Goal: Task Accomplishment & Management: Complete application form

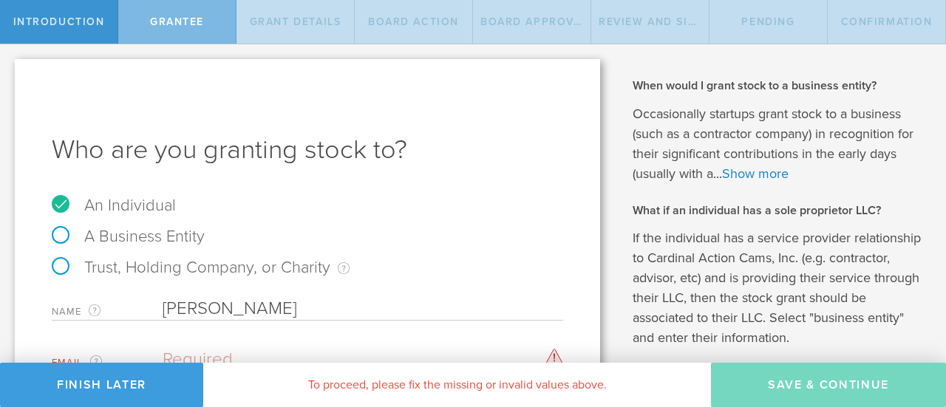
scroll to position [84, 0]
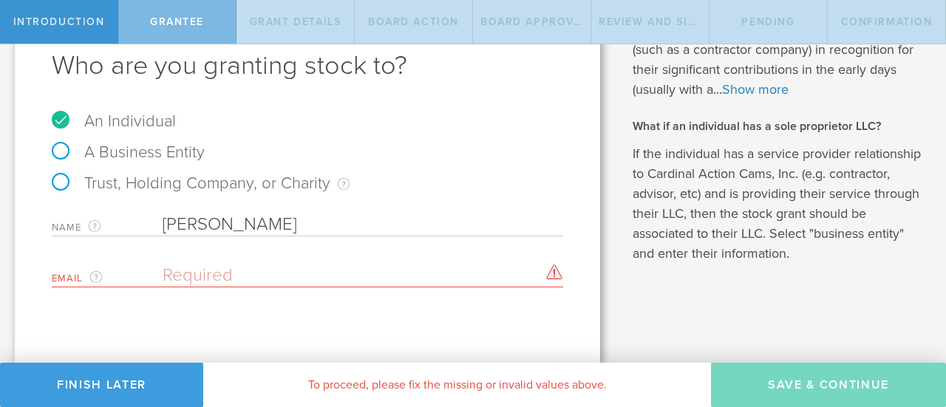
click at [247, 268] on input "email" at bounding box center [359, 275] width 393 height 22
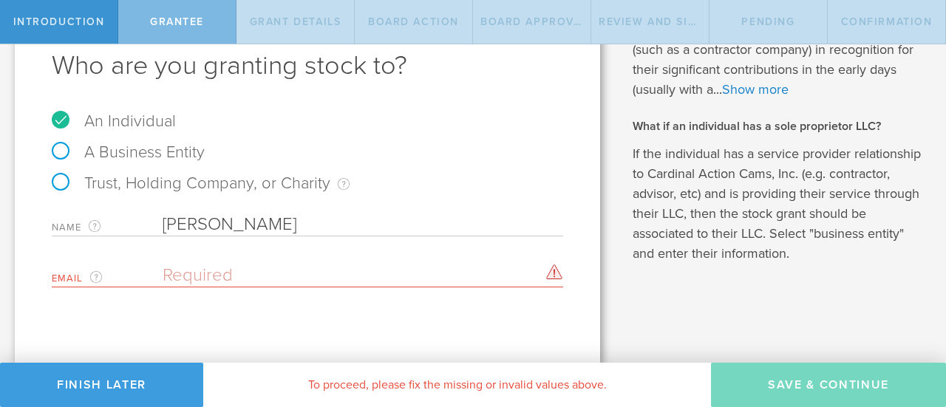
click at [247, 268] on input "email" at bounding box center [359, 275] width 393 height 22
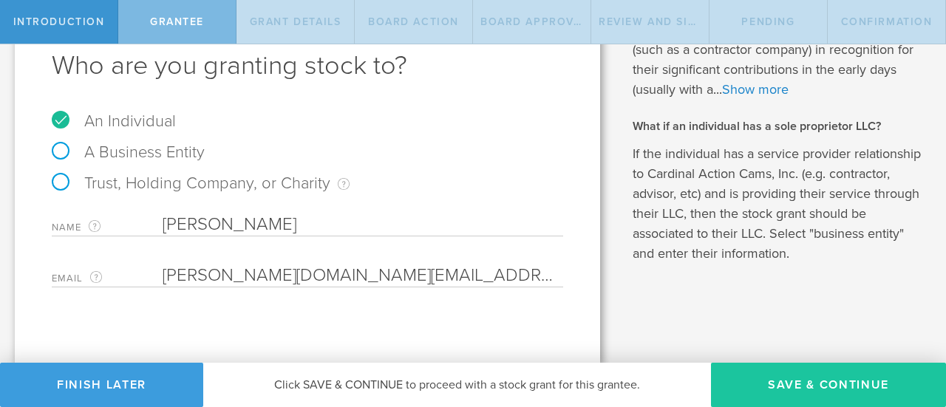
type input "blankenship.mm@gmail.com"
click at [796, 386] on button "Save & Continue" at bounding box center [828, 385] width 235 height 44
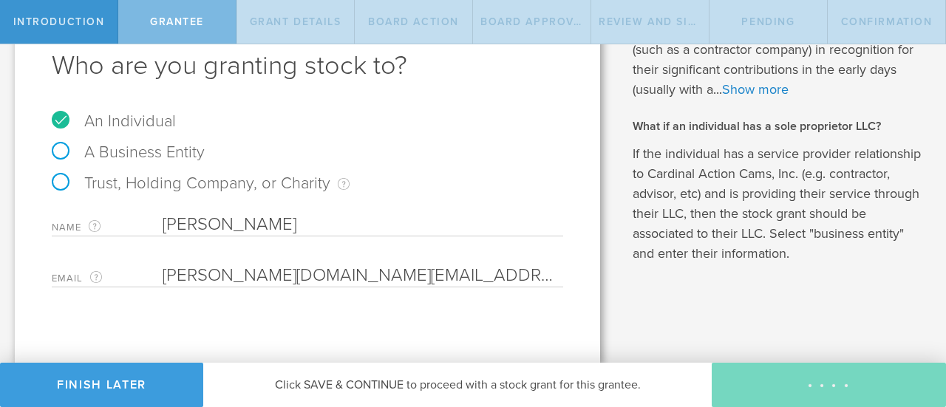
type input "48"
type input "12"
select select "none"
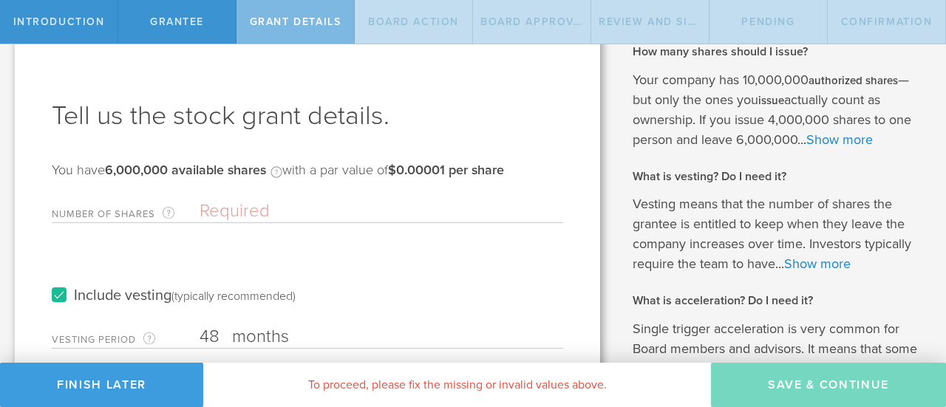
scroll to position [35, 0]
click at [256, 209] on input "Number of Shares The total amount of stock the company is granting to this reci…" at bounding box center [380, 210] width 363 height 22
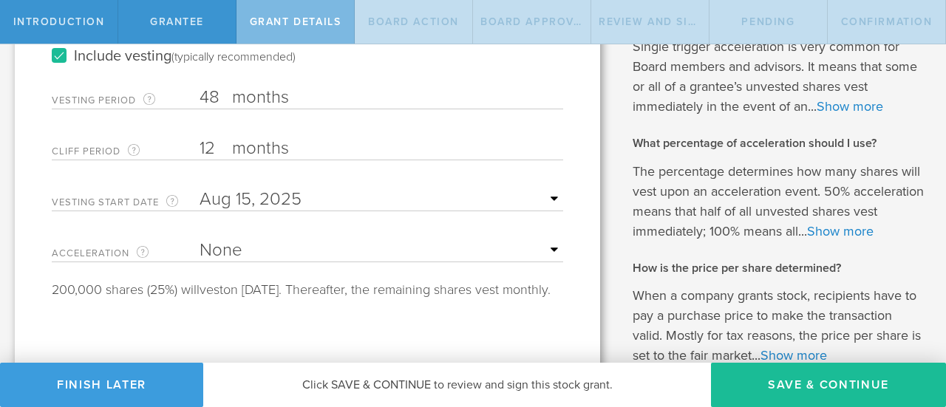
scroll to position [317, 0]
type input "800,000"
click at [264, 250] on select "None Single Trigger Double Trigger" at bounding box center [380, 250] width 363 height 22
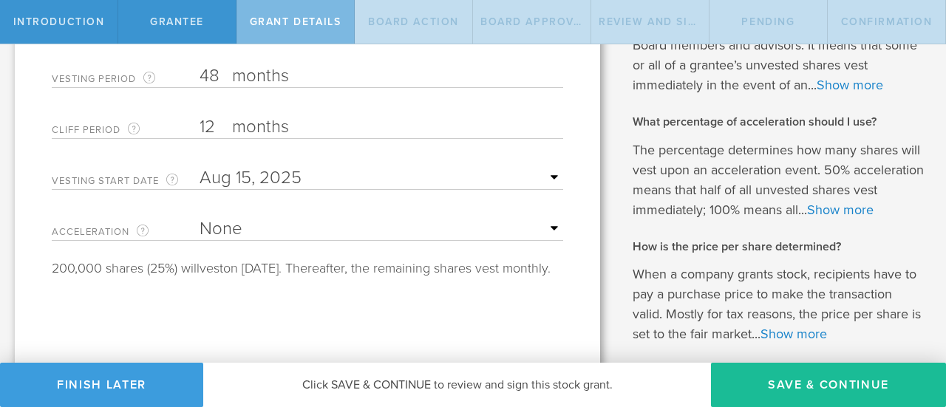
scroll to position [351, 0]
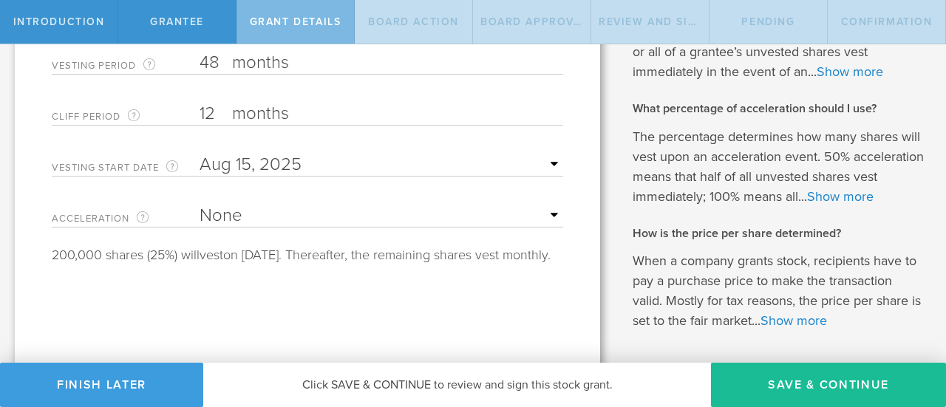
click at [242, 217] on select "None Single Trigger Double Trigger" at bounding box center [380, 216] width 363 height 22
select select "single"
click at [199, 205] on select "None Single Trigger Double Trigger" at bounding box center [380, 216] width 363 height 22
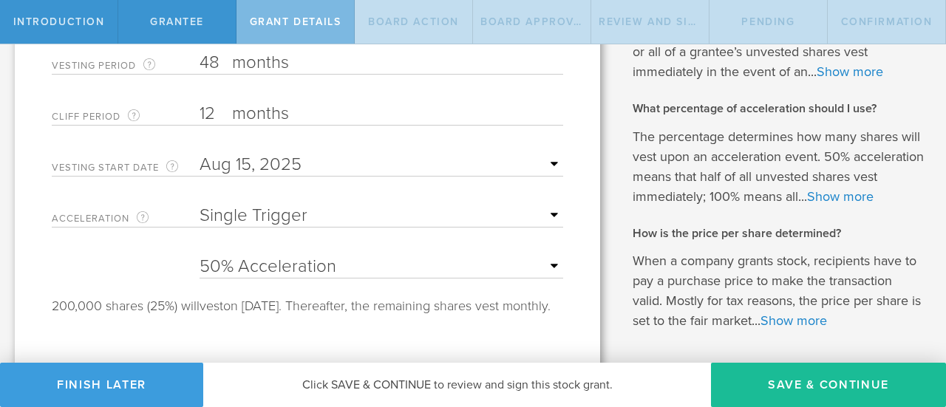
scroll to position [426, 0]
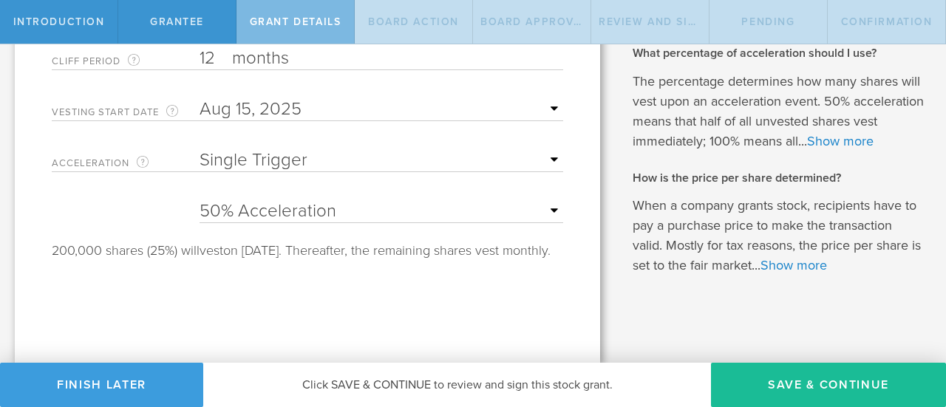
click at [266, 200] on select "25% Acceleration 50% Acceleration 75% Acceleration 100% Acceleration" at bounding box center [380, 211] width 363 height 22
click at [199, 200] on select "25% Acceleration 50% Acceleration 75% Acceleration 100% Acceleration" at bounding box center [380, 211] width 363 height 22
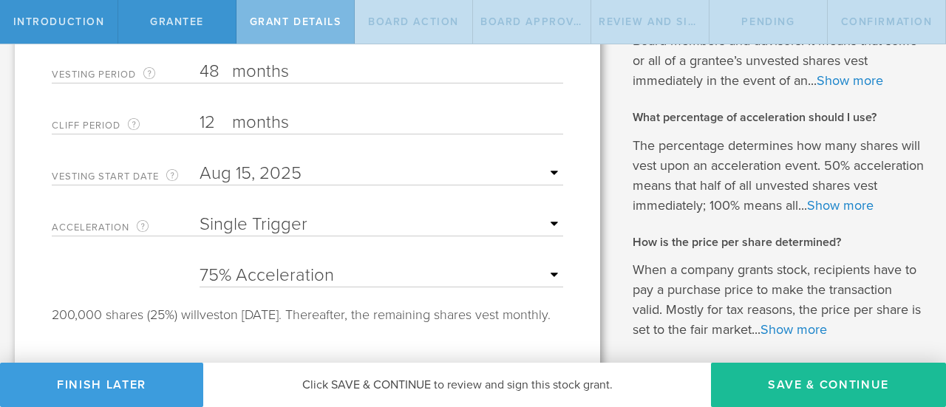
scroll to position [341, 0]
click at [275, 274] on select "25% Acceleration 50% Acceleration 75% Acceleration 100% Acceleration" at bounding box center [380, 276] width 363 height 22
select select "50"
click at [199, 265] on select "25% Acceleration 50% Acceleration 75% Acceleration 100% Acceleration" at bounding box center [380, 276] width 363 height 22
click at [262, 272] on select "25% Acceleration 50% Acceleration 75% Acceleration 100% Acceleration" at bounding box center [380, 276] width 363 height 22
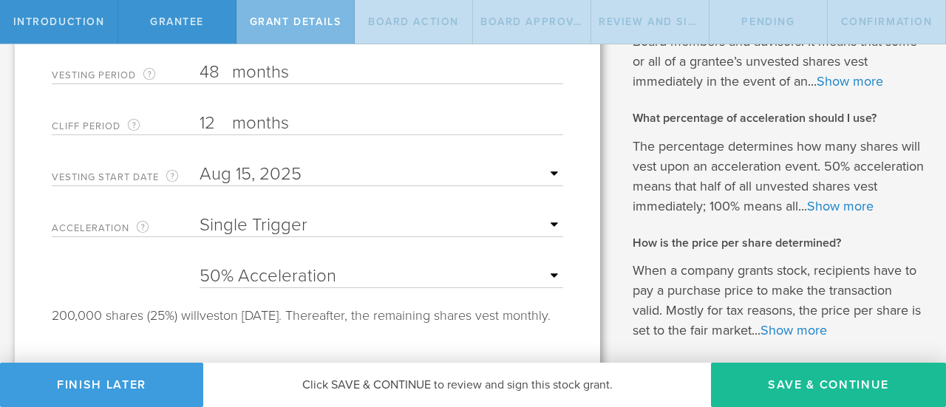
click at [262, 272] on select "25% Acceleration 50% Acceleration 75% Acceleration 100% Acceleration" at bounding box center [380, 276] width 363 height 22
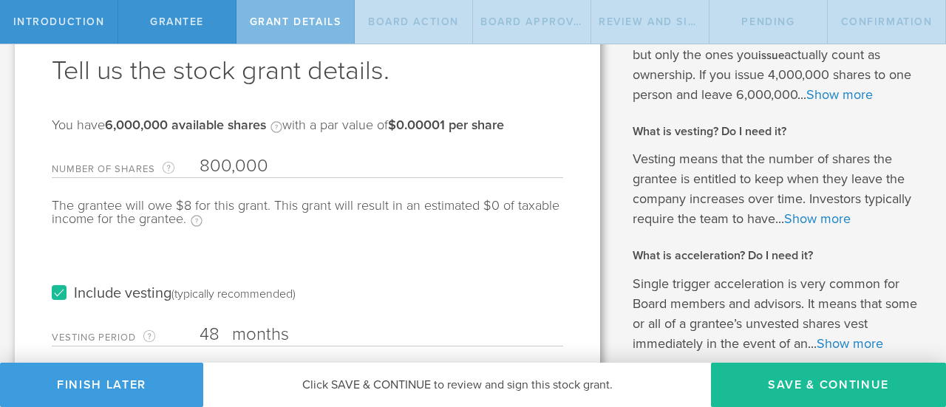
scroll to position [0, 0]
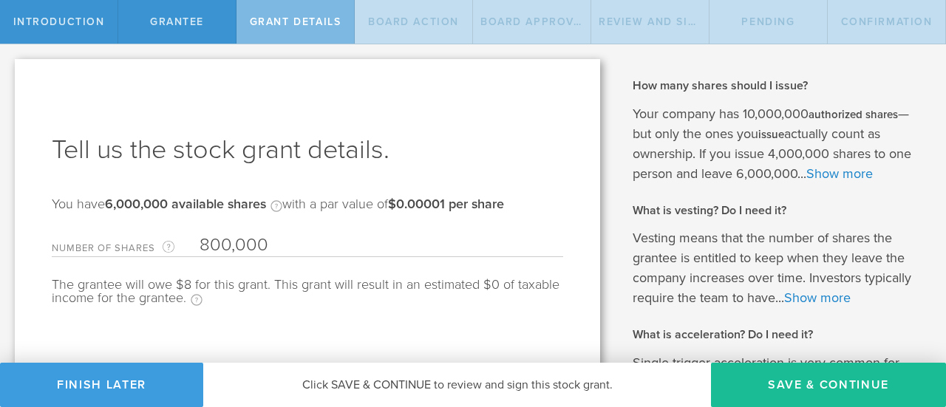
click at [558, 131] on div "Tell us the stock grant details. You have 6,000,000 available shares Available …" at bounding box center [307, 414] width 585 height 710
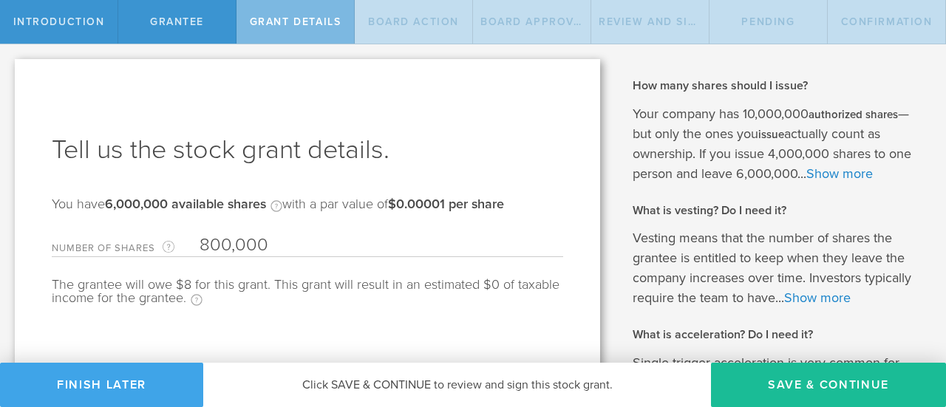
click at [129, 389] on button "Finish Later" at bounding box center [101, 385] width 203 height 44
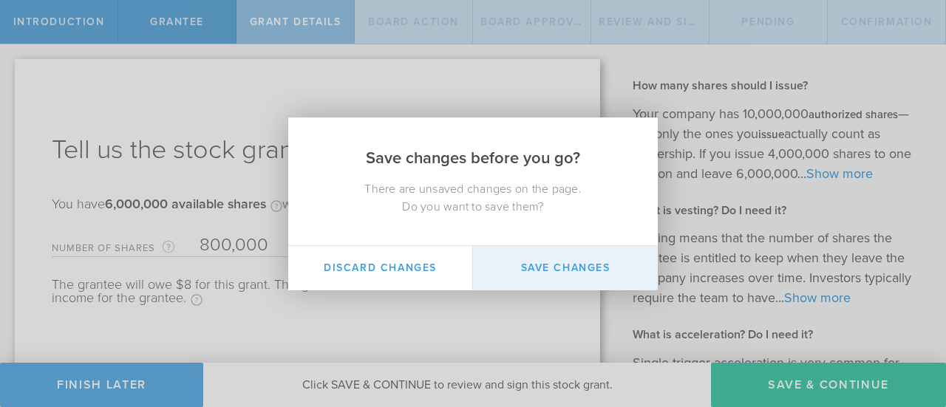
click at [519, 271] on button "Save Changes" at bounding box center [565, 268] width 185 height 44
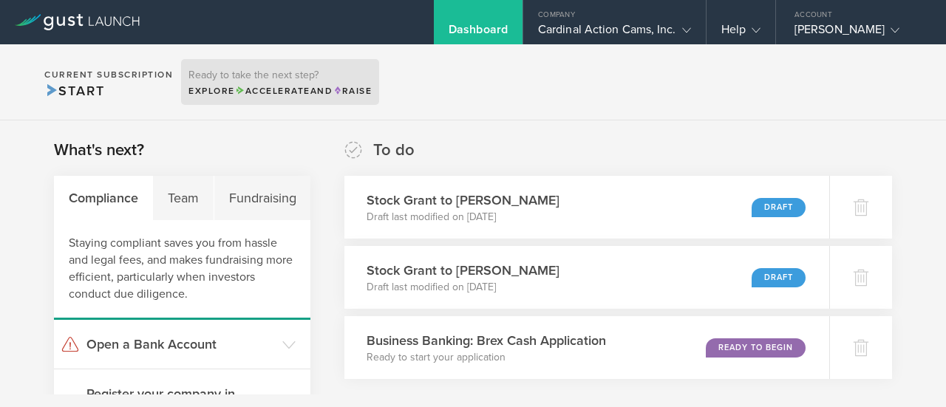
click at [284, 95] on span "Accelerate" at bounding box center [272, 91] width 75 height 10
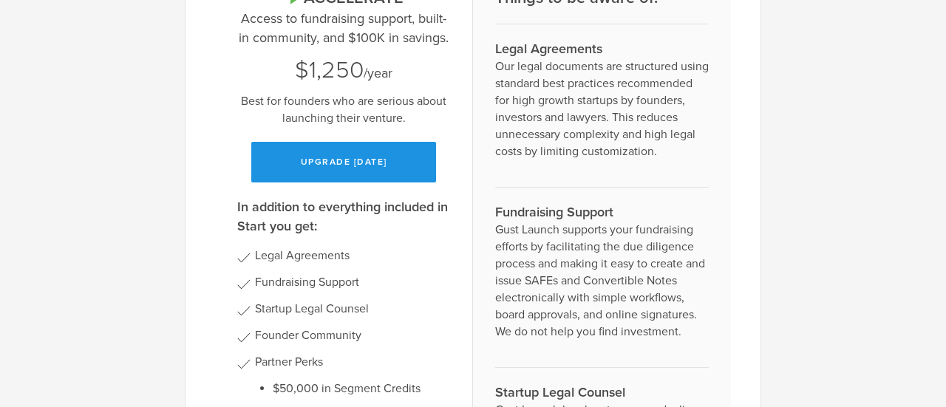
scroll to position [121, 0]
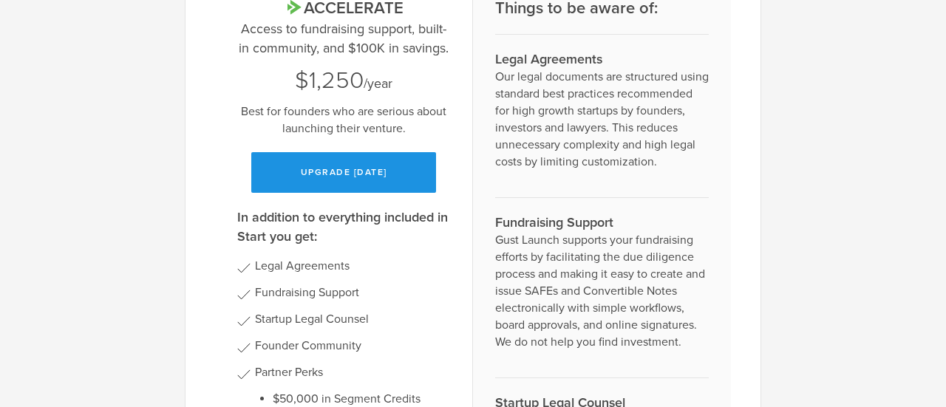
click at [362, 165] on button "Upgrade today" at bounding box center [343, 172] width 185 height 41
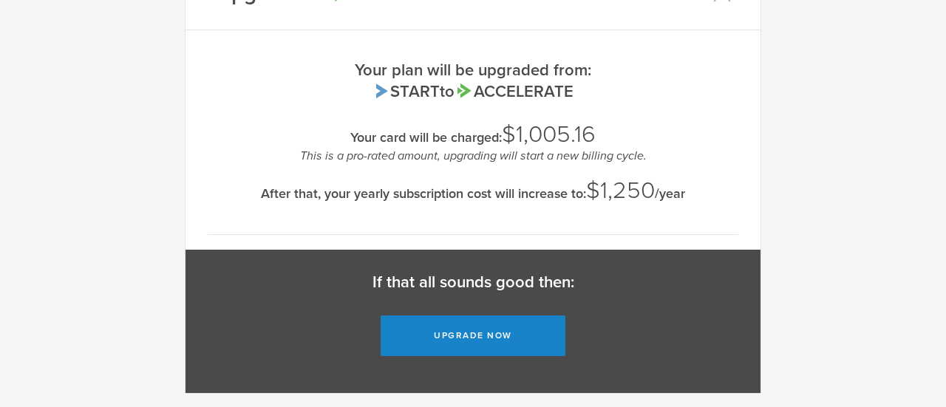
scroll to position [0, 0]
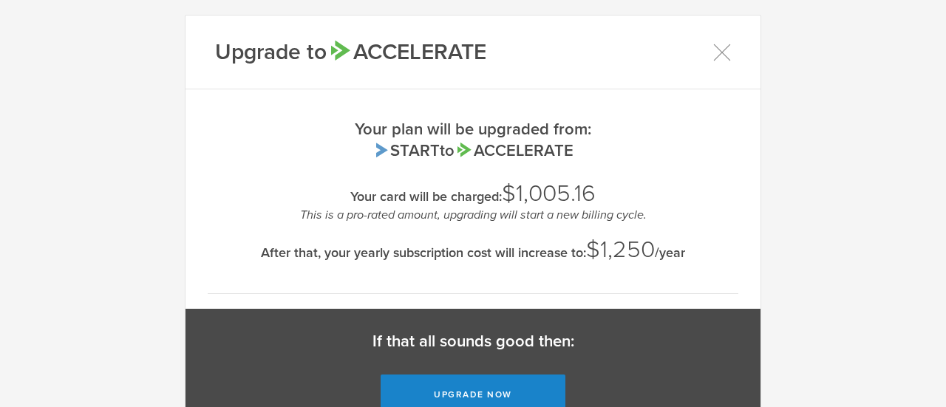
click at [725, 54] on div "Upgrade to Accelerate" at bounding box center [472, 53] width 575 height 74
click at [723, 54] on icon at bounding box center [721, 52] width 18 height 18
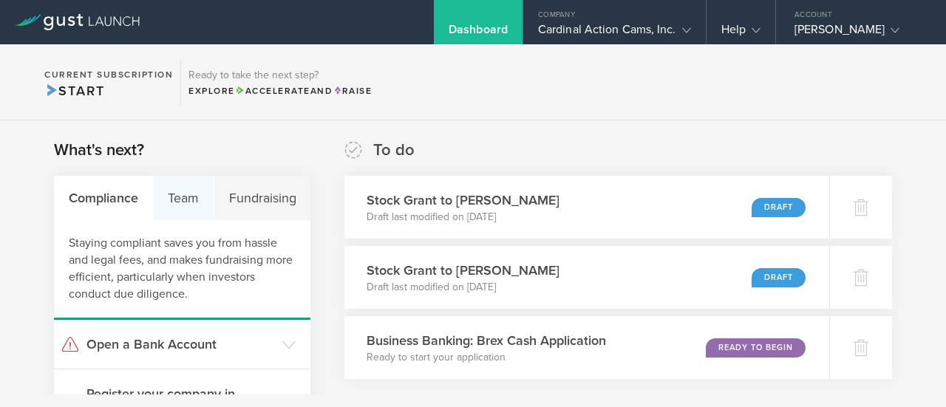
click at [191, 213] on div "Team" at bounding box center [183, 198] width 61 height 44
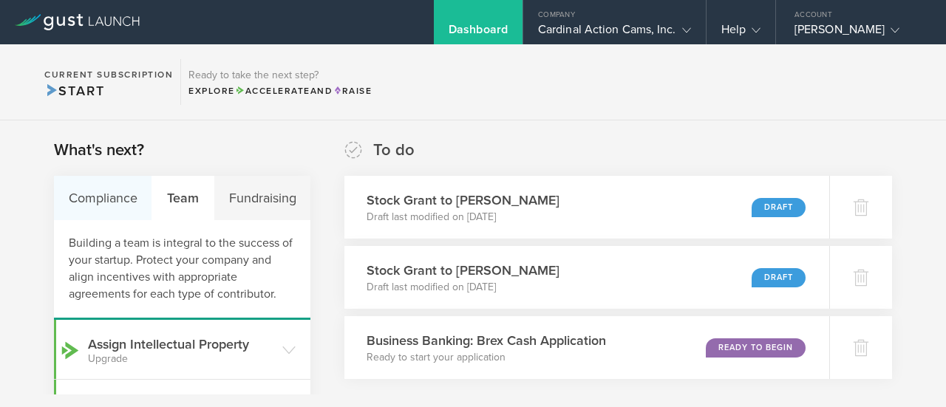
click at [106, 202] on div "Compliance" at bounding box center [103, 198] width 98 height 44
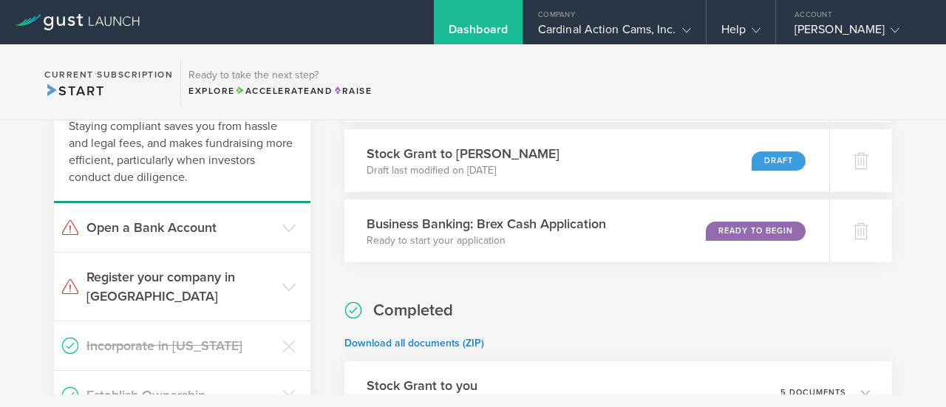
scroll to position [120, 0]
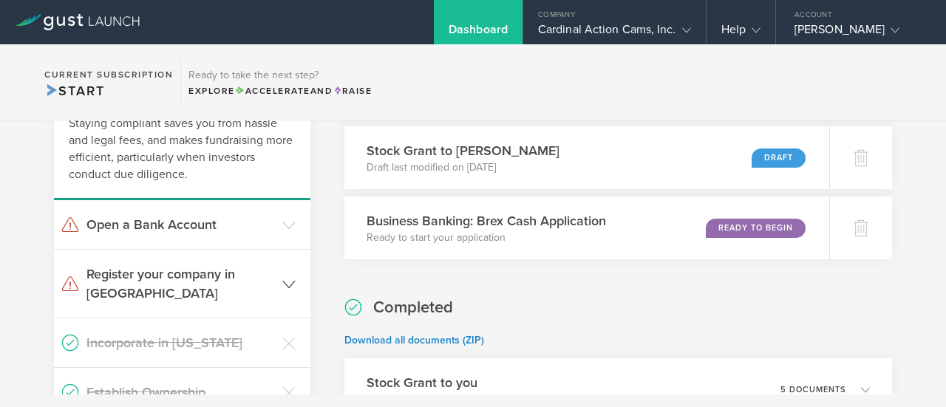
click at [140, 278] on h3 "Register your company in [GEOGRAPHIC_DATA]" at bounding box center [180, 283] width 188 height 38
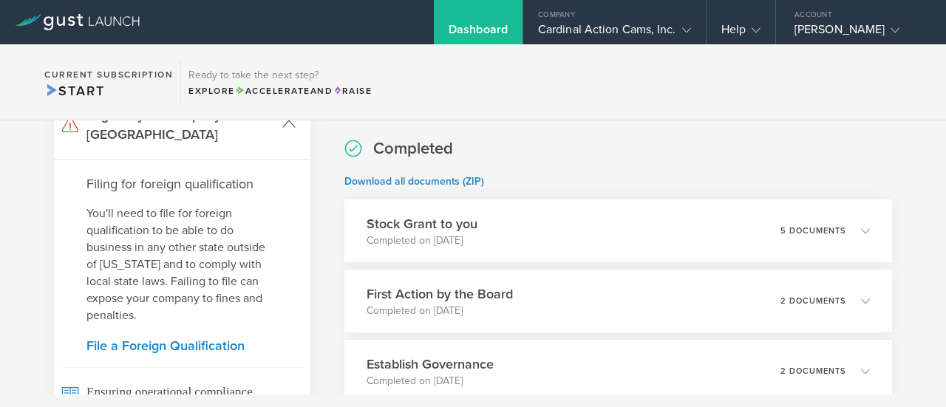
scroll to position [280, 0]
click at [140, 338] on link "File a Foreign Qualification" at bounding box center [181, 344] width 191 height 13
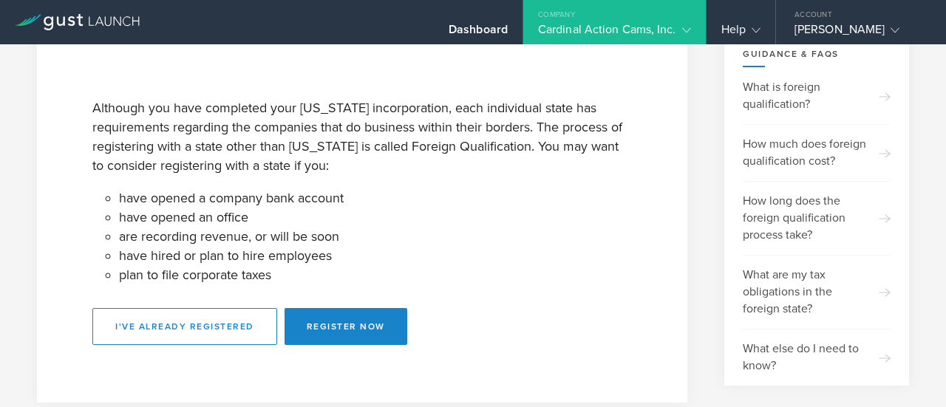
scroll to position [77, 0]
click at [304, 327] on button "Register Now" at bounding box center [345, 325] width 123 height 37
select select "CO"
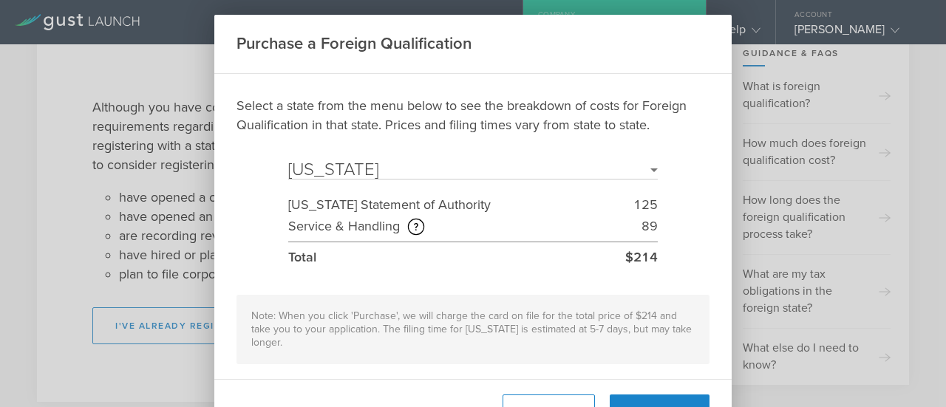
scroll to position [40, 0]
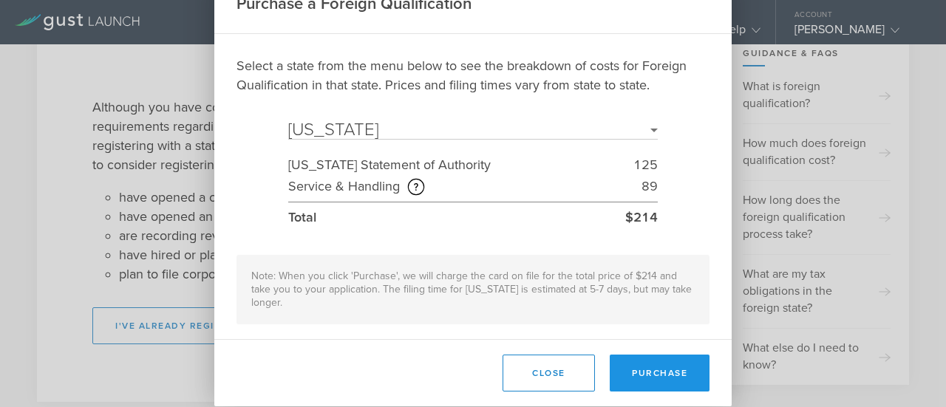
click at [623, 355] on button "Purchase" at bounding box center [659, 373] width 100 height 37
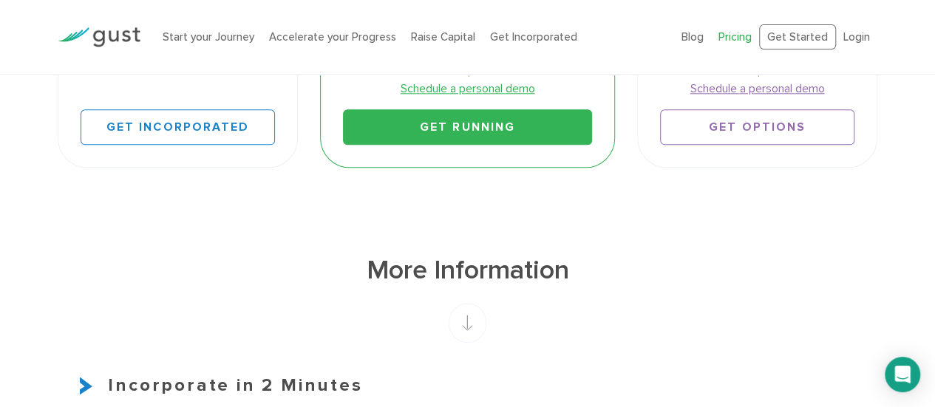
scroll to position [831, 0]
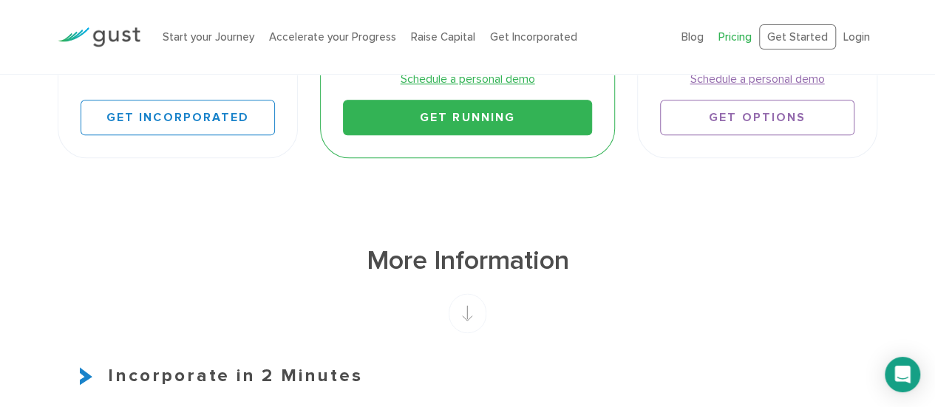
click at [444, 118] on link "Get Running" at bounding box center [467, 117] width 249 height 35
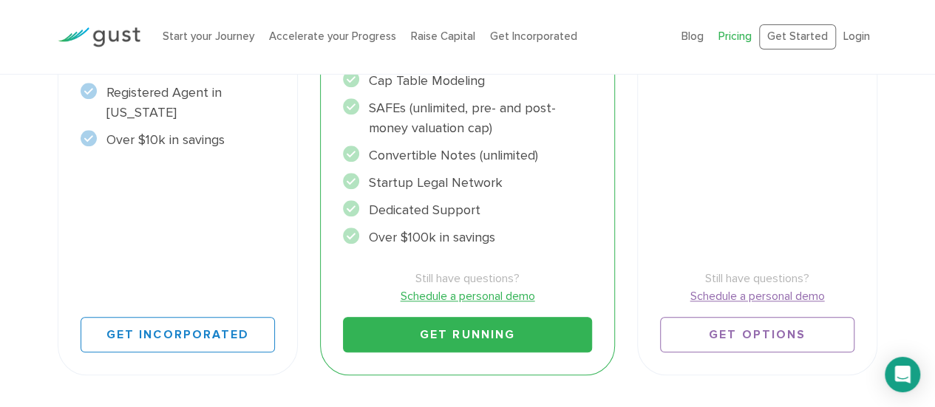
scroll to position [615, 0]
click at [482, 335] on link "Get Running" at bounding box center [467, 333] width 249 height 35
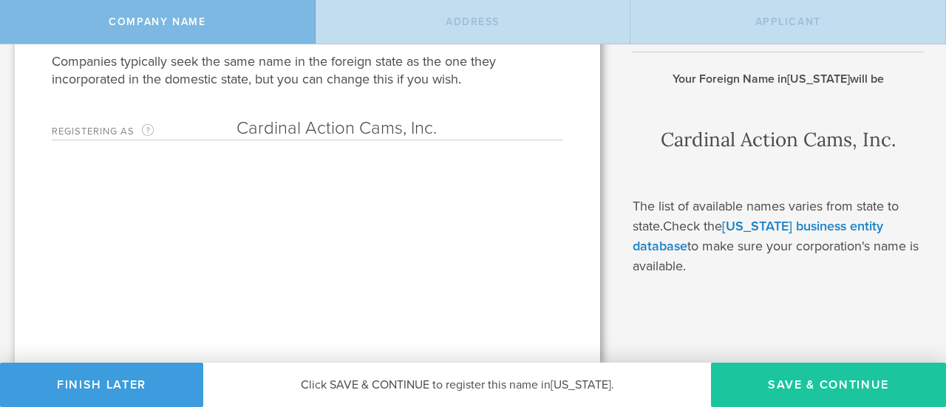
click at [810, 379] on button "Save & Continue" at bounding box center [828, 385] width 235 height 44
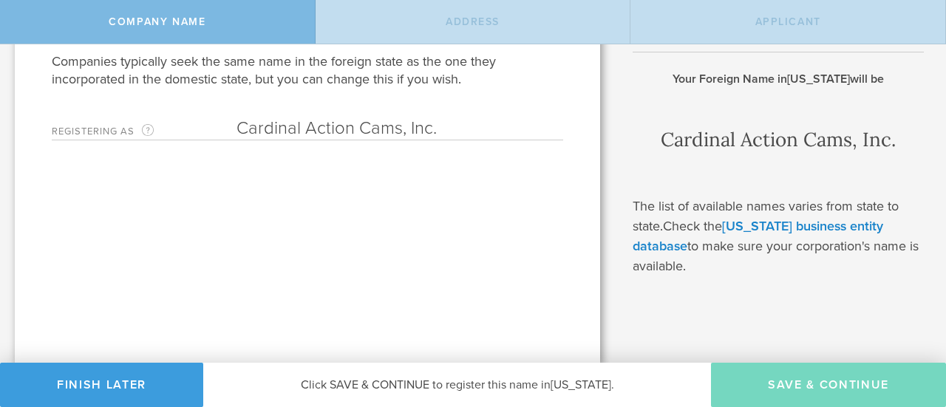
type input "[STREET_ADDRESS]"
type input "Avon"
type input "[US_STATE]"
type input "81620"
type input "Eagle"
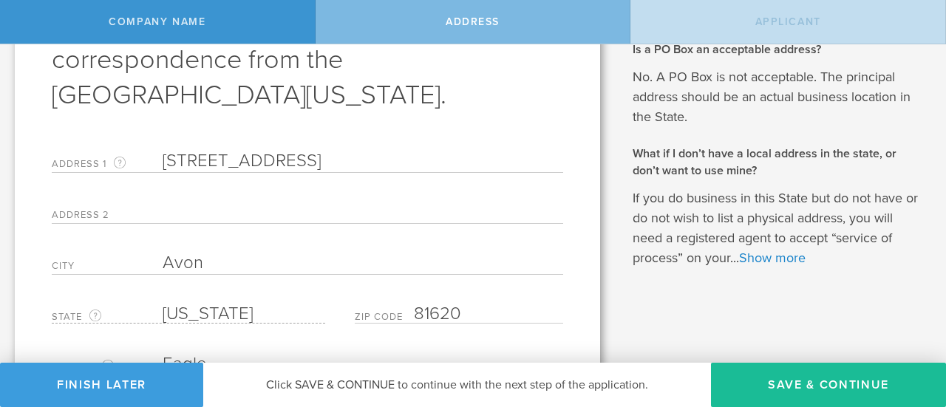
scroll to position [249, 0]
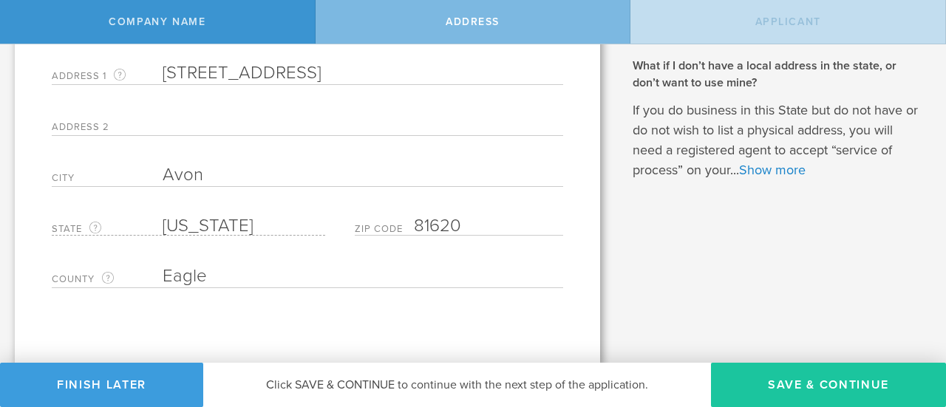
click at [795, 375] on button "Save & Continue" at bounding box center [828, 385] width 235 height 44
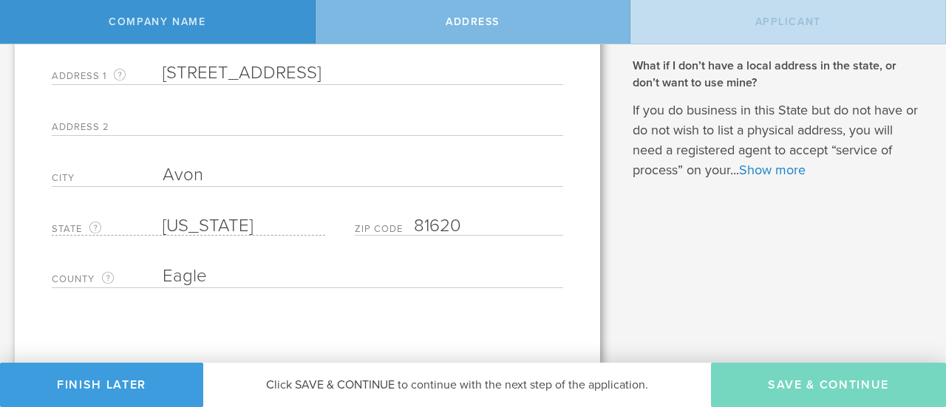
type input "Nicholas Smith"
type input "CEO"
type input "(610) 763-1123"
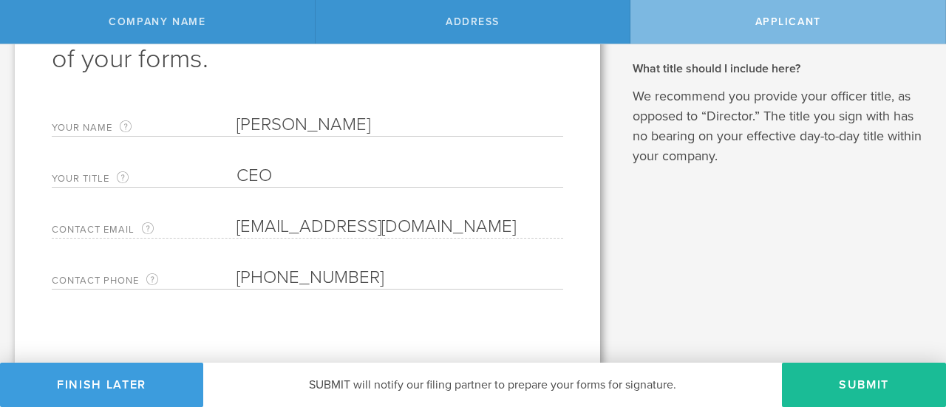
scroll to position [163, 0]
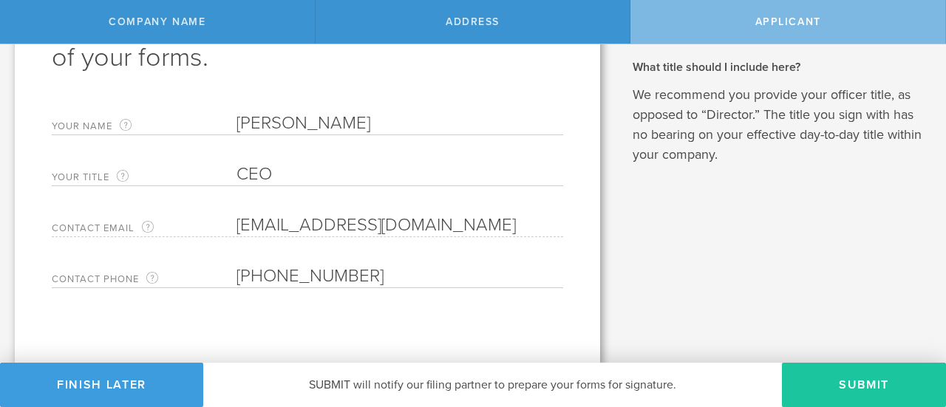
click at [832, 383] on button "Submit" at bounding box center [864, 385] width 164 height 44
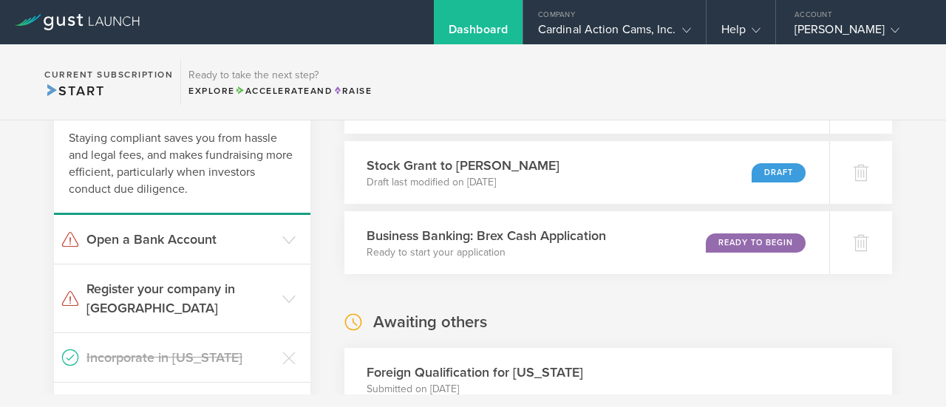
scroll to position [103, 0]
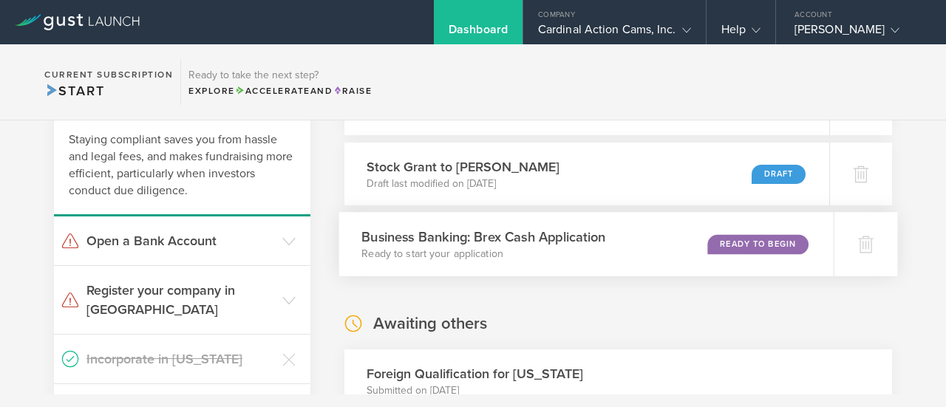
click at [645, 259] on div "Business Banking: Brex Cash Application Ready to start your application Ready t…" at bounding box center [586, 244] width 494 height 64
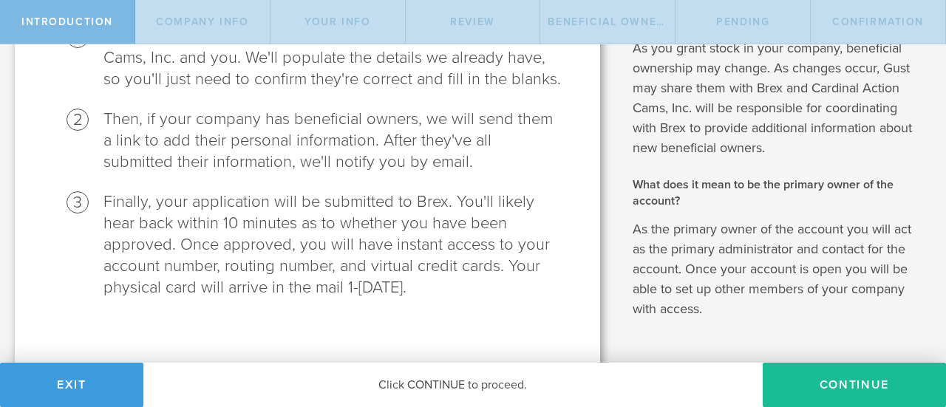
scroll to position [270, 0]
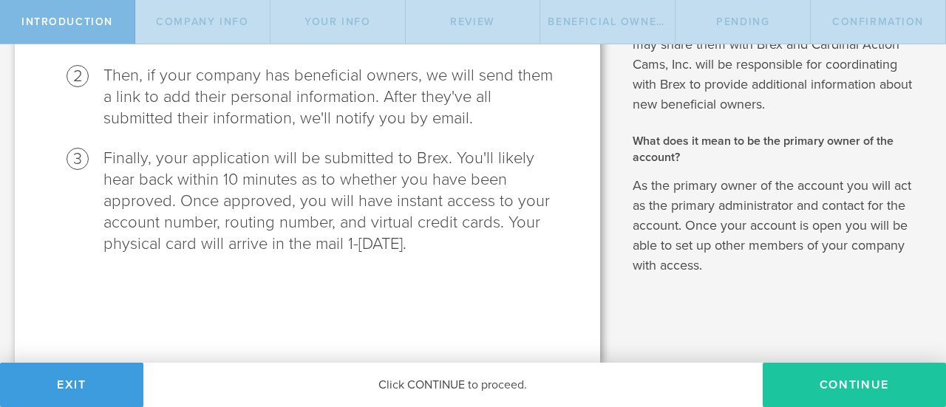
click at [802, 386] on button "Continue" at bounding box center [853, 385] width 183 height 44
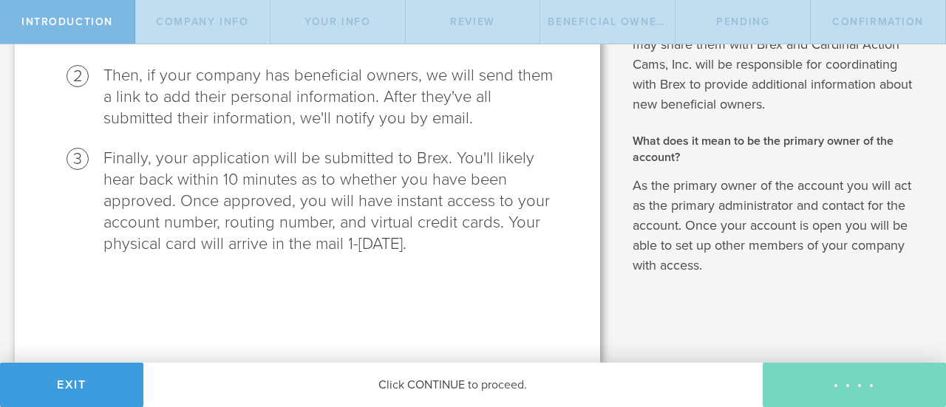
select select "string:C_CORP"
type input "Media sales and collection technology"
type input "(610) 763-1123"
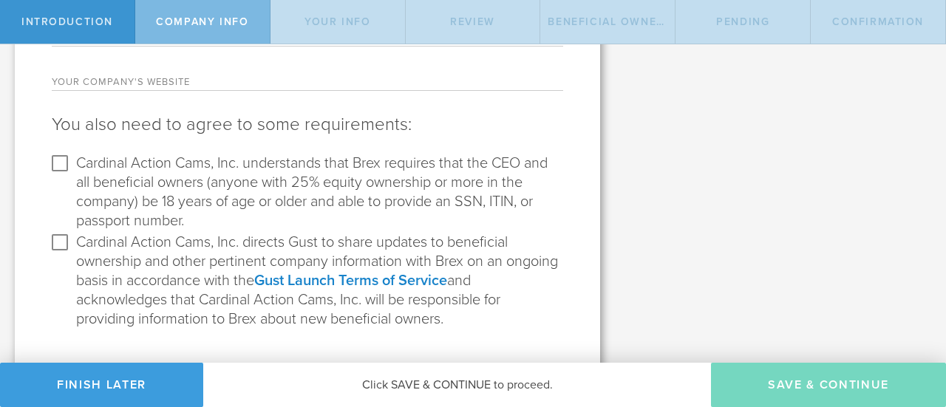
scroll to position [346, 0]
click at [124, 182] on label "Cardinal Action Cams, Inc. understands that Brex requires that the CEO and all …" at bounding box center [317, 190] width 483 height 79
click at [72, 174] on input "Cardinal Action Cams, Inc. understands that Brex requires that the CEO and all …" at bounding box center [60, 163] width 24 height 24
checkbox input "true"
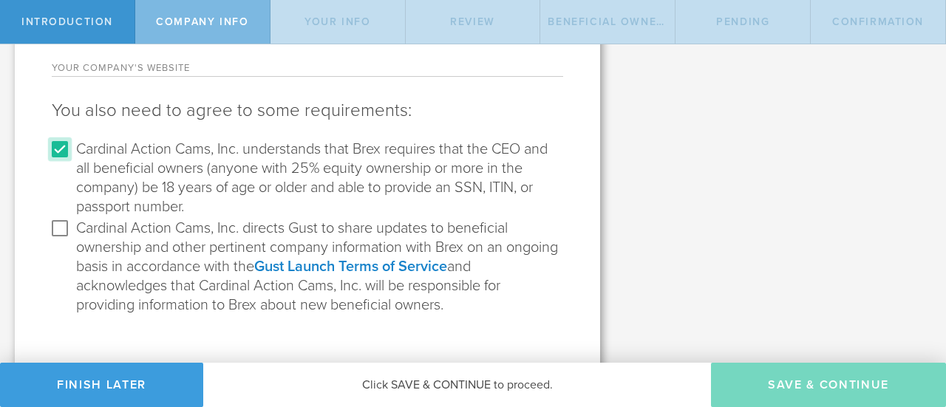
scroll to position [365, 0]
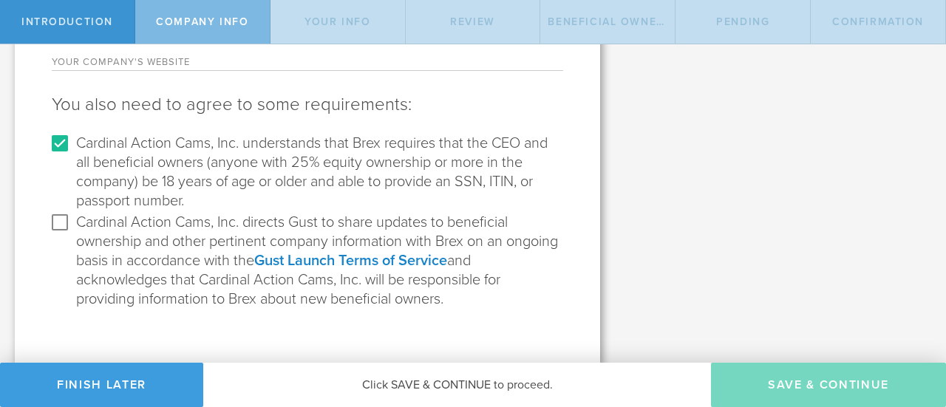
click at [134, 264] on span "Cardinal Action Cams, Inc. directs Gust to share updates to beneficial ownershi…" at bounding box center [317, 241] width 482 height 56
click at [72, 234] on input "Cardinal Action Cams, Inc. directs Gust to share updates to beneficial ownershi…" at bounding box center [60, 223] width 24 height 24
checkbox input "true"
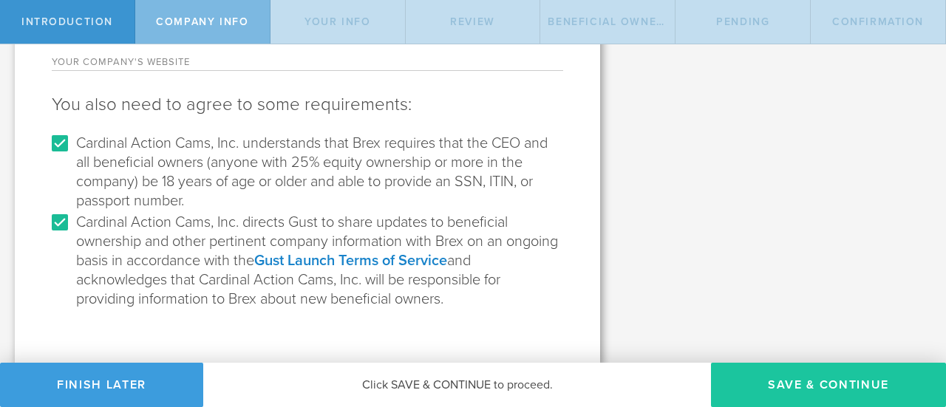
click at [760, 397] on button "Save & Continue" at bounding box center [828, 385] width 235 height 44
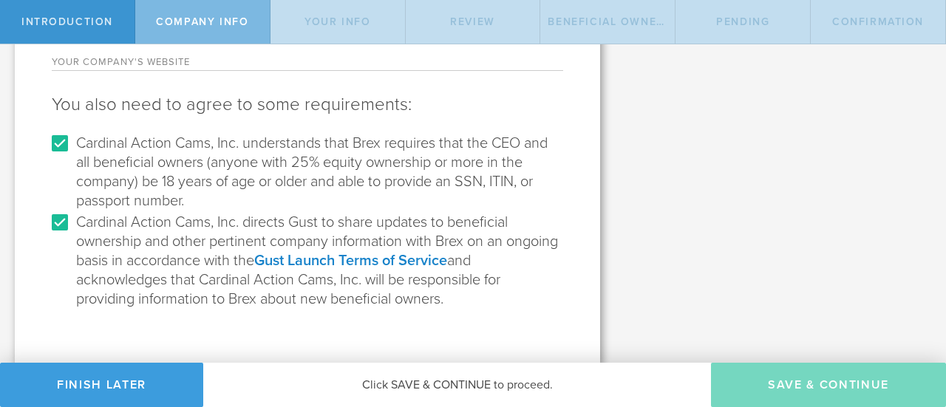
type input "[PERSON_NAME]"
type input "Founder"
select select "string:SSN"
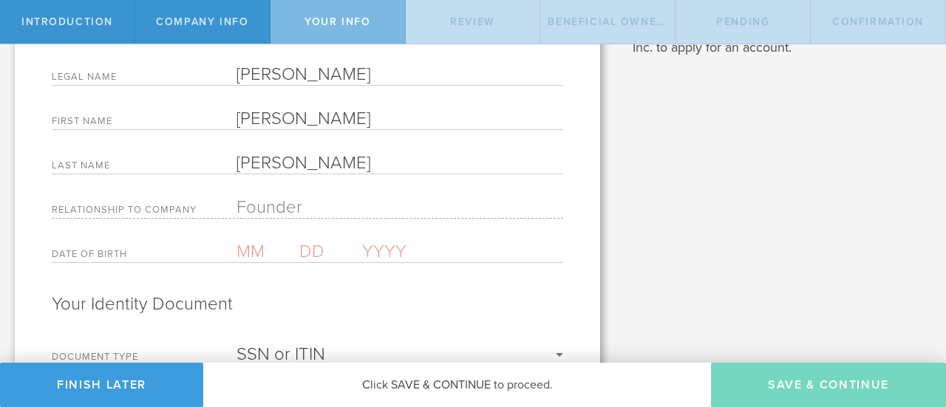
scroll to position [222, 0]
click at [263, 261] on input "text" at bounding box center [267, 252] width 63 height 21
type input "08"
type input "17"
type input "1996"
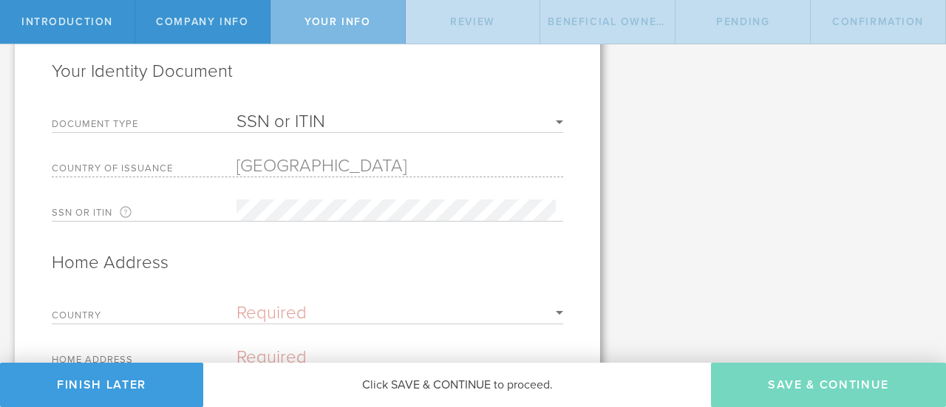
scroll to position [584, 0]
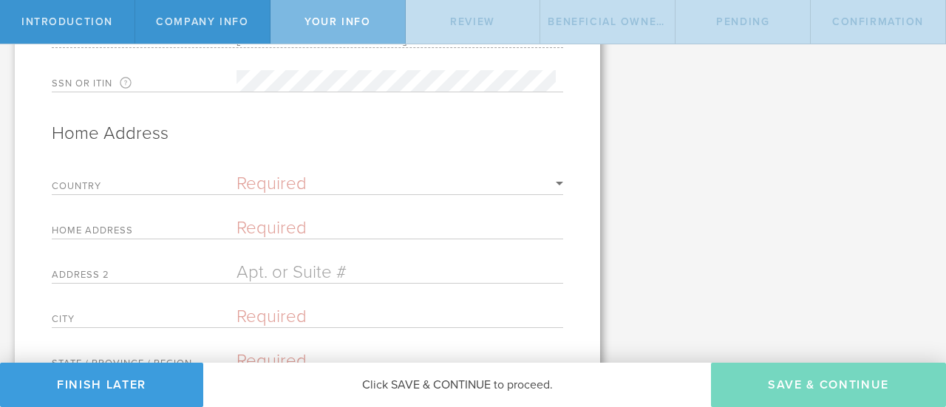
click at [298, 180] on select "Required United States of America Afghanistan Albania Algeria American Samoa An…" at bounding box center [399, 184] width 327 height 18
select select "string:US"
click at [236, 175] on select "Required United States of America Afghanistan Albania Algeria American Samoa An…" at bounding box center [399, 184] width 327 height 18
type input "323 Elk Ln"
type input "Unit W"
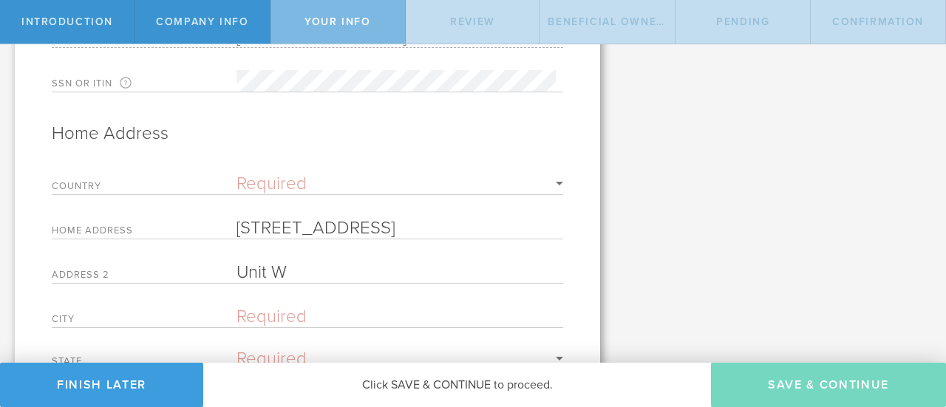
type input "Avon"
select select "string:CO"
type input "81620"
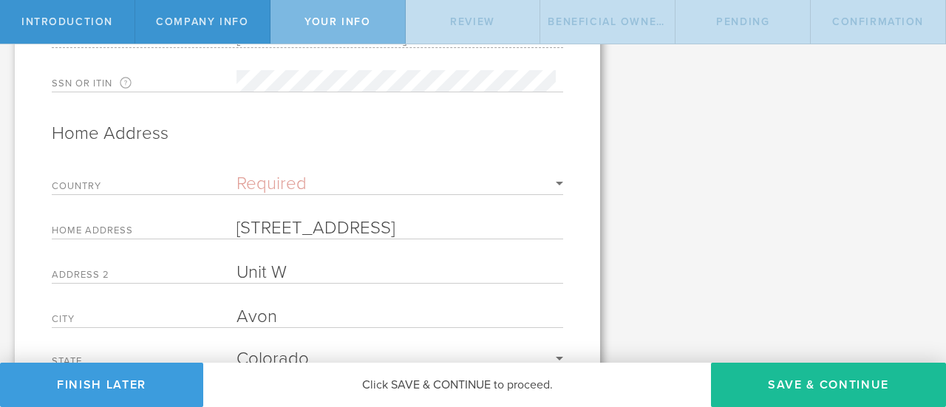
scroll to position [708, 0]
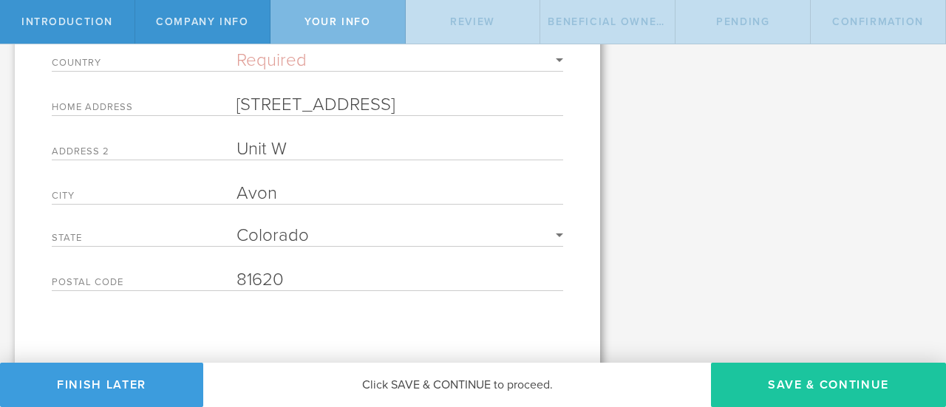
click at [753, 377] on button "Save & Continue" at bounding box center [828, 385] width 235 height 44
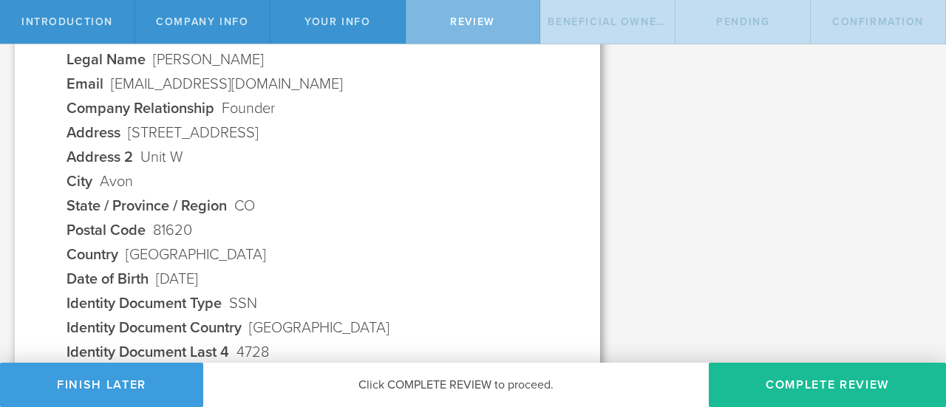
scroll to position [671, 0]
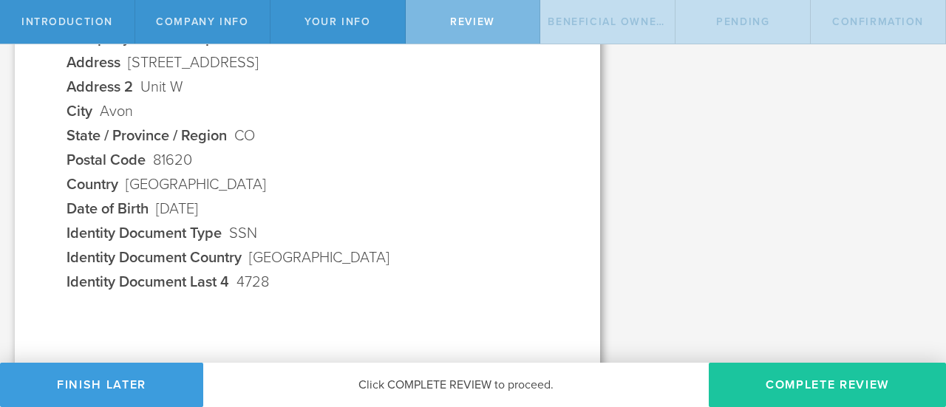
click at [760, 382] on button "Complete Review" at bounding box center [826, 385] width 237 height 44
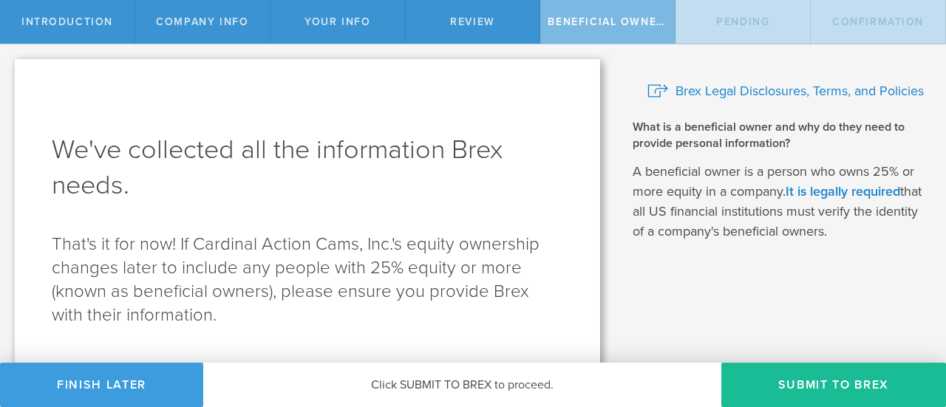
scroll to position [34, 0]
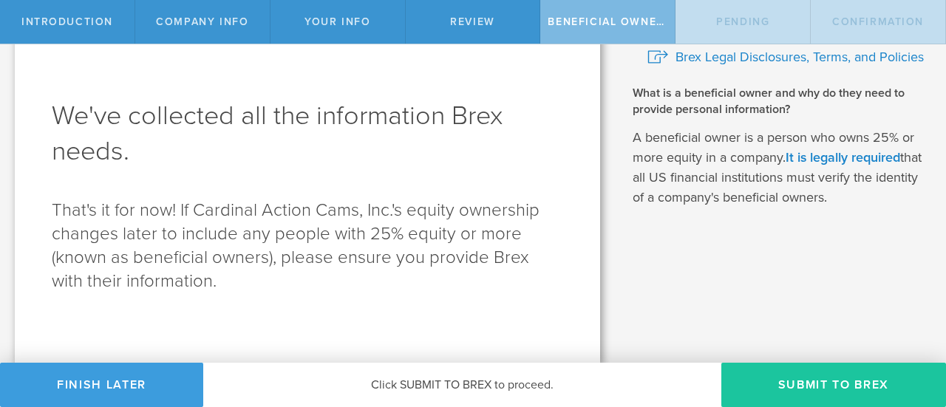
click at [821, 385] on button "Submit to Brex" at bounding box center [833, 385] width 225 height 44
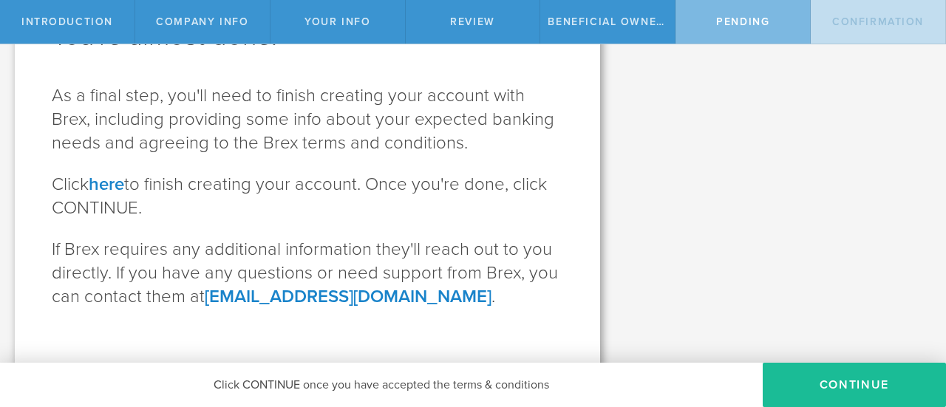
scroll to position [129, 0]
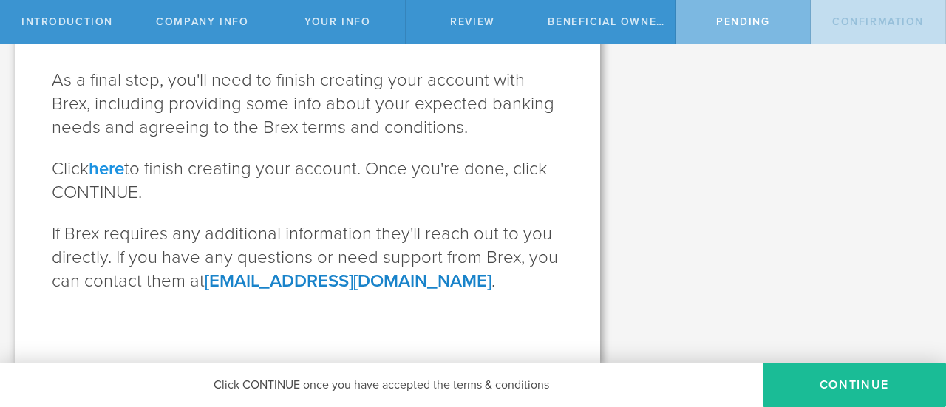
click at [100, 160] on link "here" at bounding box center [106, 168] width 35 height 21
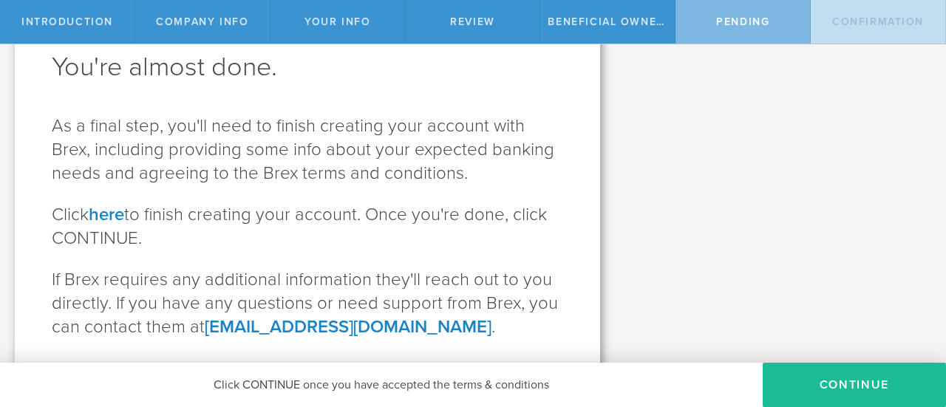
scroll to position [129, 0]
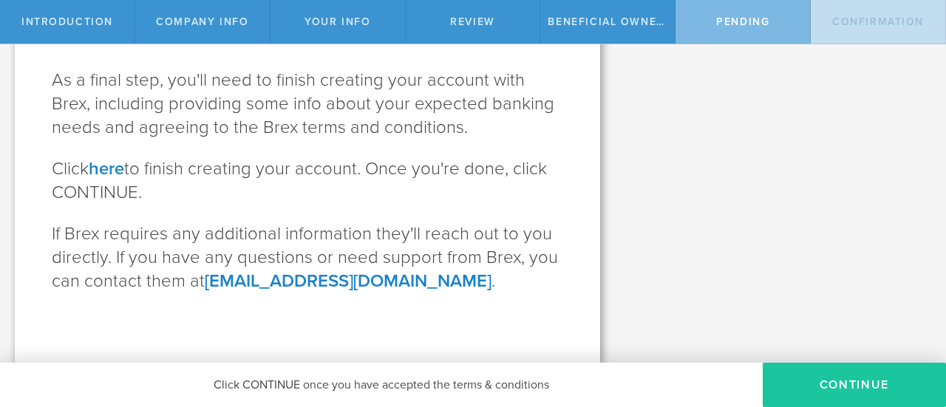
click at [864, 386] on button "CONTINUE" at bounding box center [853, 385] width 183 height 44
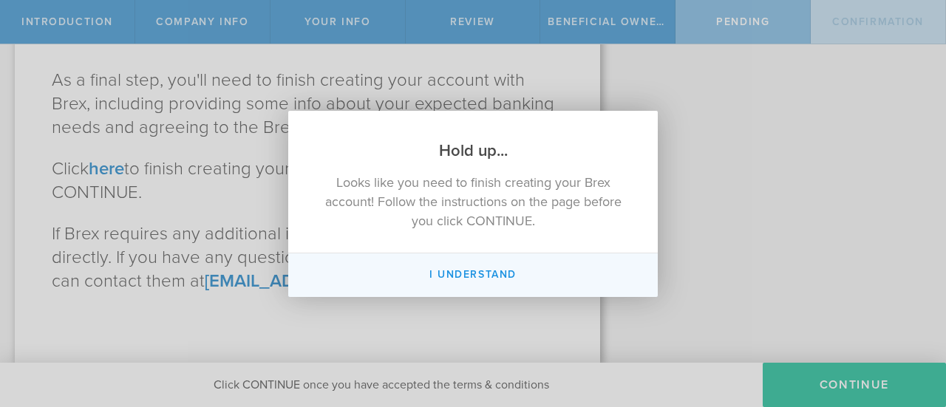
click at [469, 276] on button "I Understand" at bounding box center [472, 275] width 369 height 44
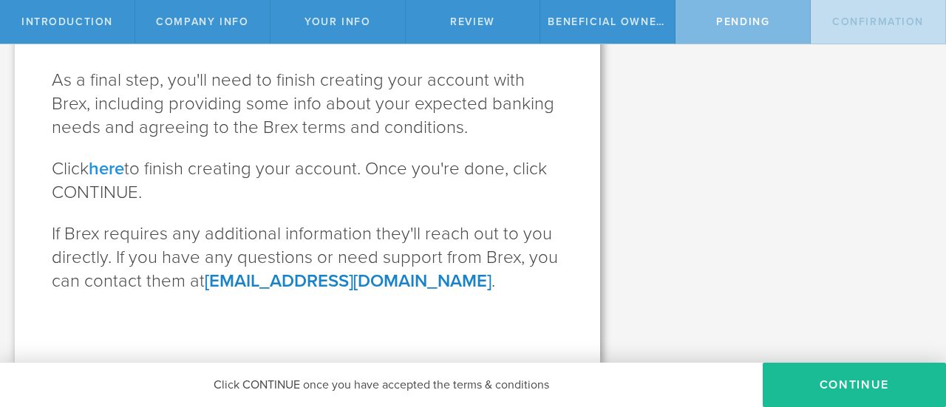
click at [115, 171] on link "here" at bounding box center [106, 168] width 35 height 21
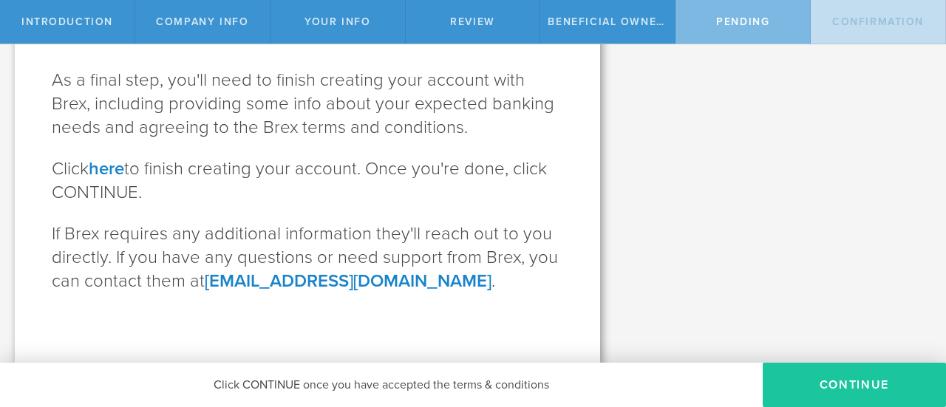
click at [892, 385] on button "CONTINUE" at bounding box center [853, 385] width 183 height 44
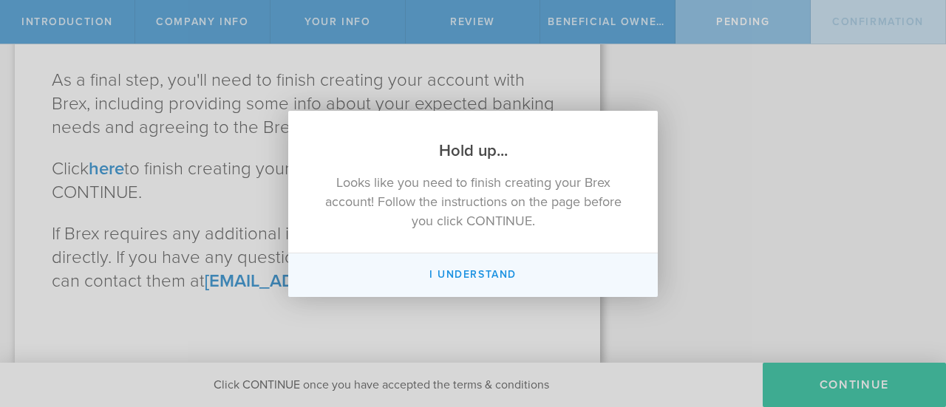
click at [525, 277] on button "I Understand" at bounding box center [472, 275] width 369 height 44
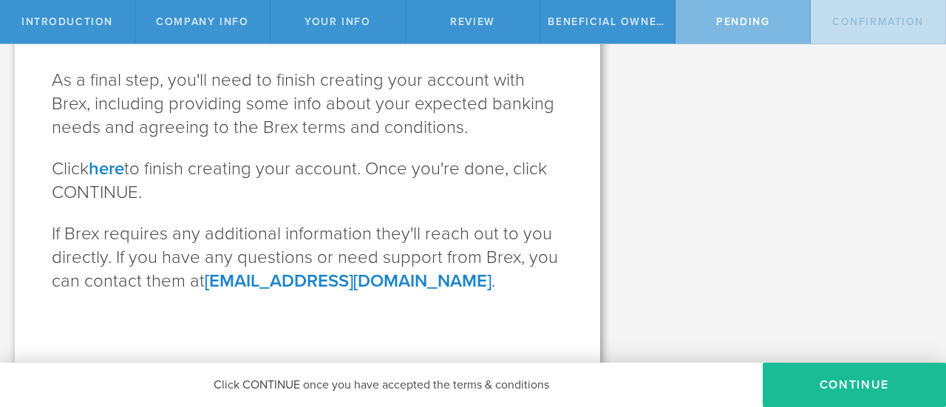
scroll to position [0, 0]
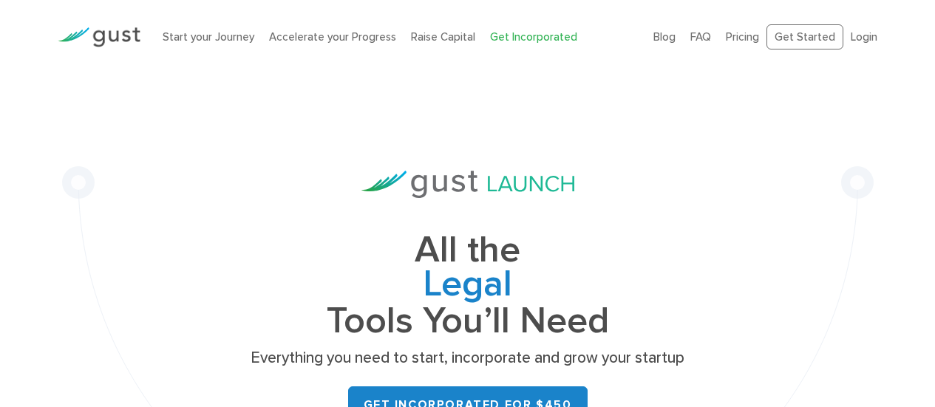
click at [871, 39] on link "Login" at bounding box center [863, 36] width 27 height 13
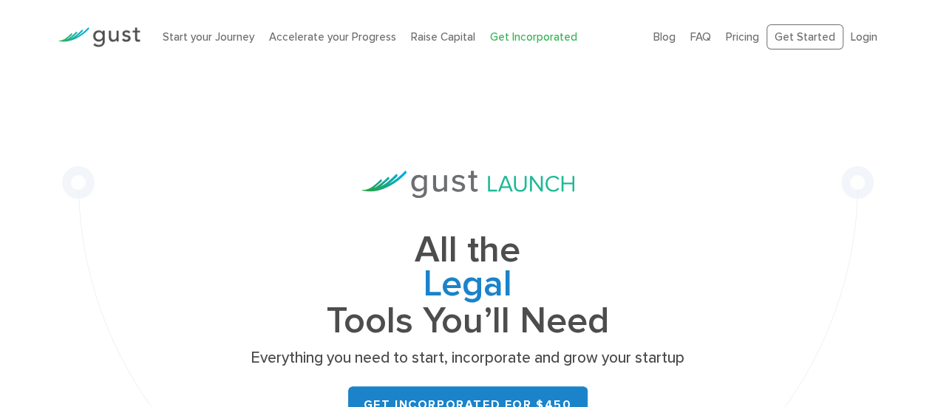
click at [871, 39] on link "Login" at bounding box center [863, 36] width 27 height 13
drag, startPoint x: 0, startPoint y: 0, endPoint x: 871, endPoint y: 39, distance: 871.9
click at [871, 39] on link "Login" at bounding box center [863, 36] width 27 height 13
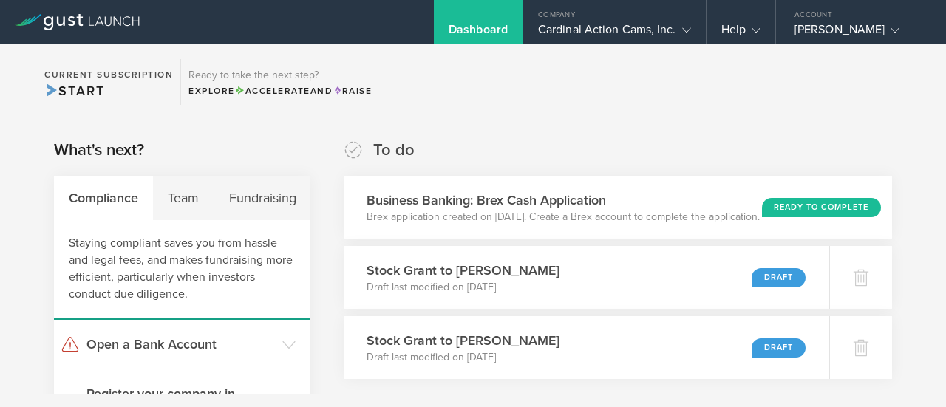
click at [491, 29] on div "Dashboard" at bounding box center [477, 33] width 59 height 22
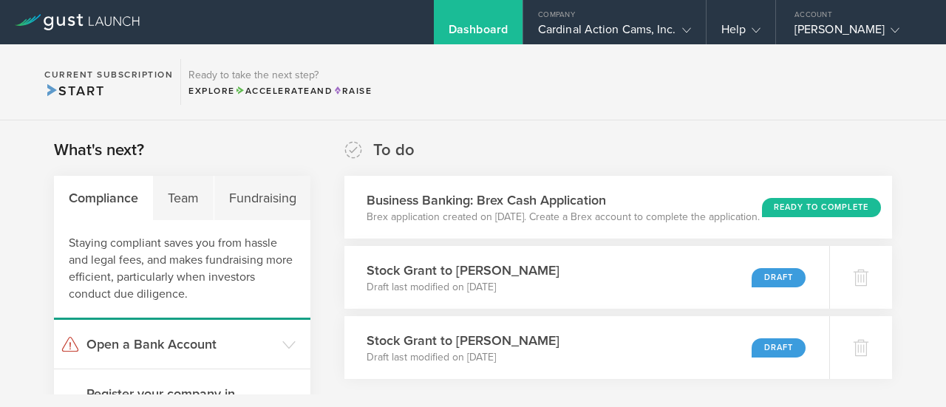
click at [491, 29] on div "Dashboard" at bounding box center [477, 33] width 59 height 22
click at [619, 41] on div "Cardinal Action Cams, Inc." at bounding box center [614, 33] width 153 height 22
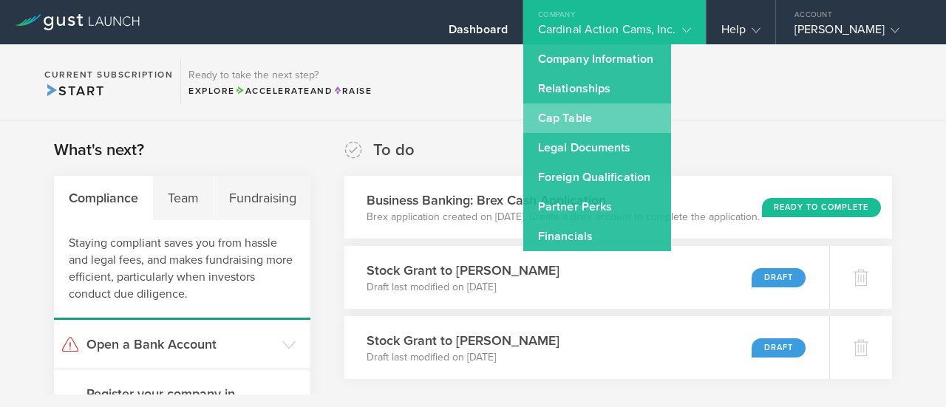
click at [625, 122] on link "Cap Table" at bounding box center [597, 118] width 148 height 30
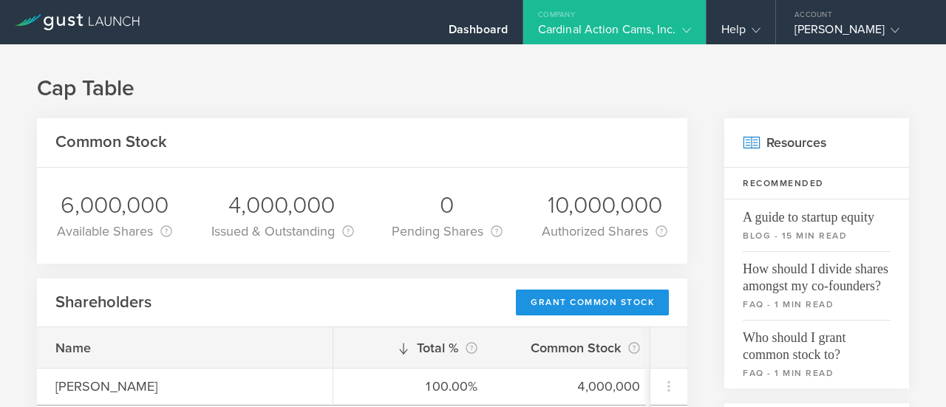
click at [587, 303] on div "Grant Common Stock" at bounding box center [592, 303] width 153 height 26
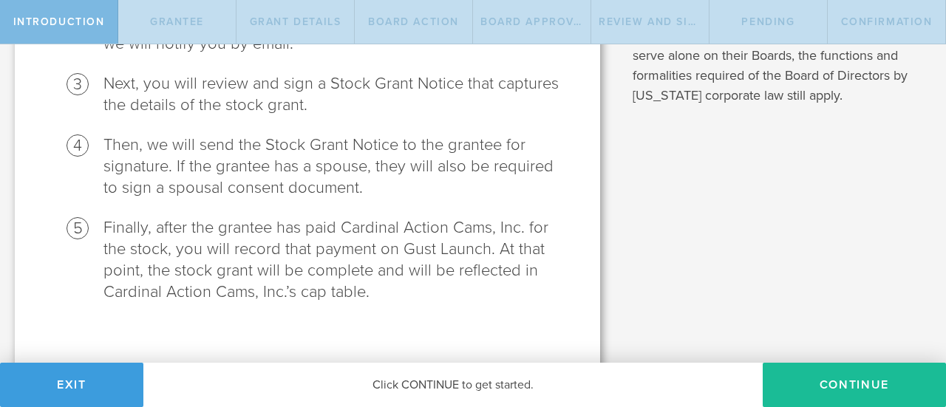
scroll to position [377, 0]
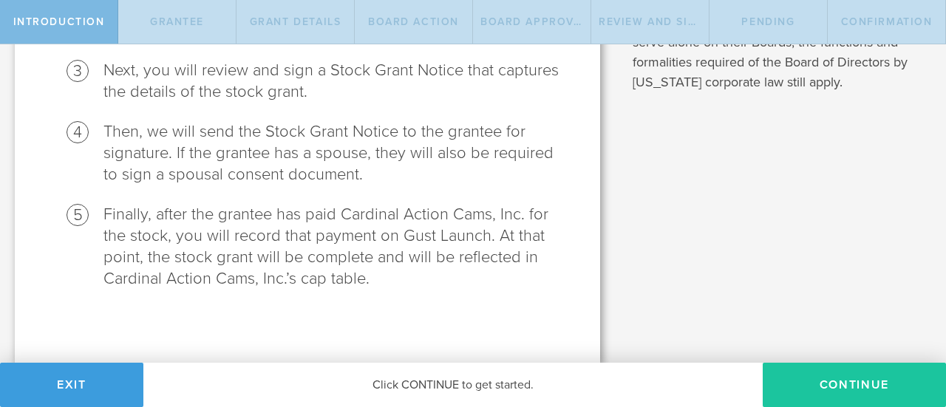
click at [808, 377] on button "Continue" at bounding box center [853, 385] width 183 height 44
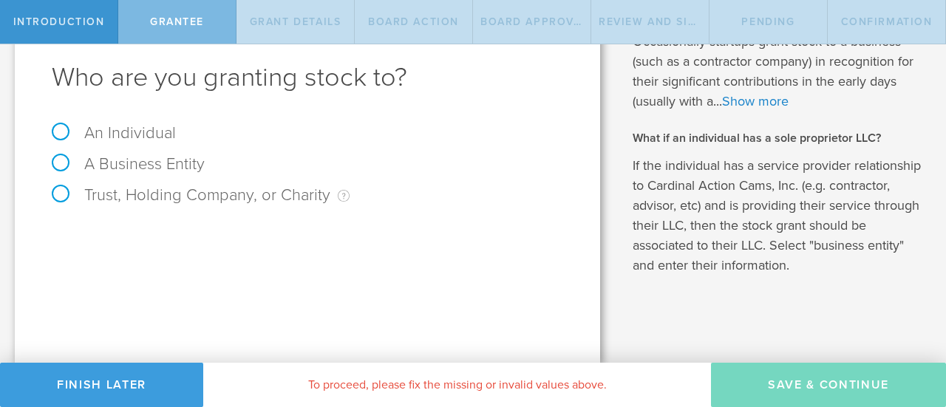
scroll to position [0, 0]
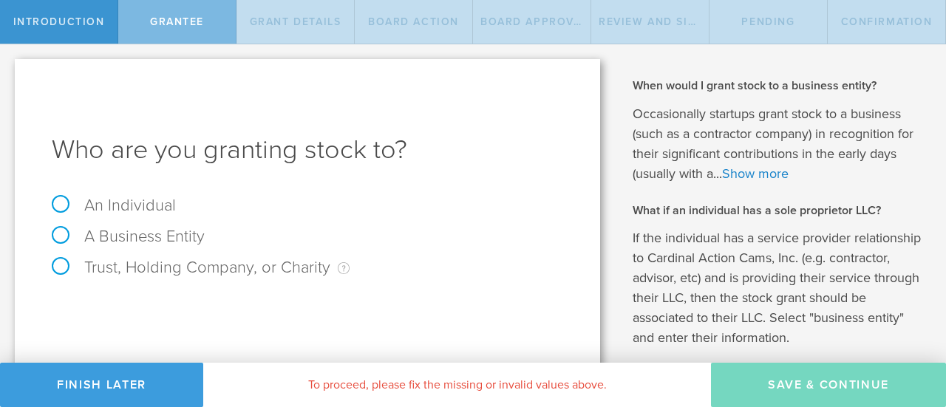
click at [116, 205] on label "An Individual" at bounding box center [114, 205] width 124 height 19
click at [10, 68] on input "An Individual" at bounding box center [5, 56] width 10 height 24
radio input "true"
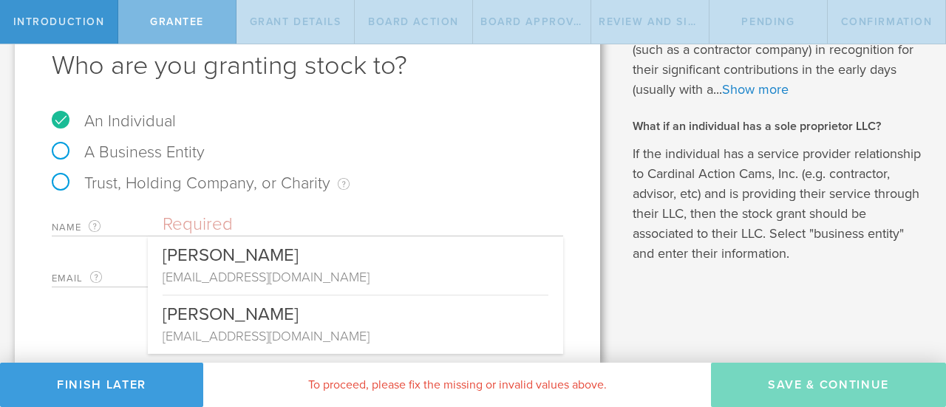
click at [202, 234] on input "text" at bounding box center [363, 224] width 400 height 22
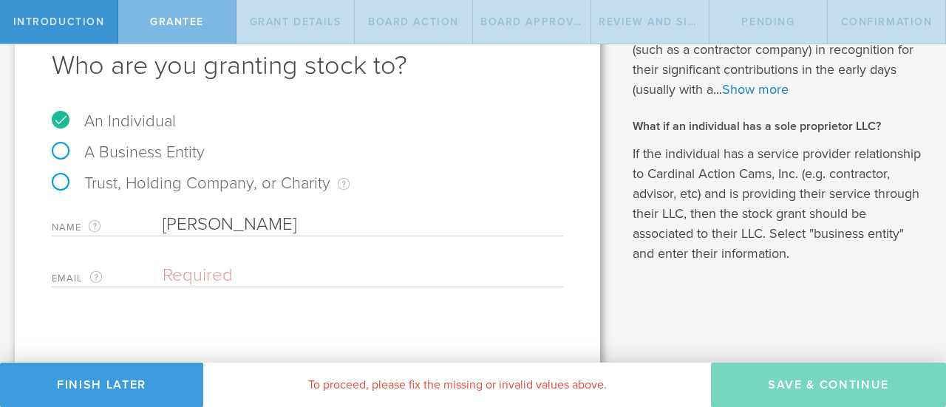
type input "[PERSON_NAME]"
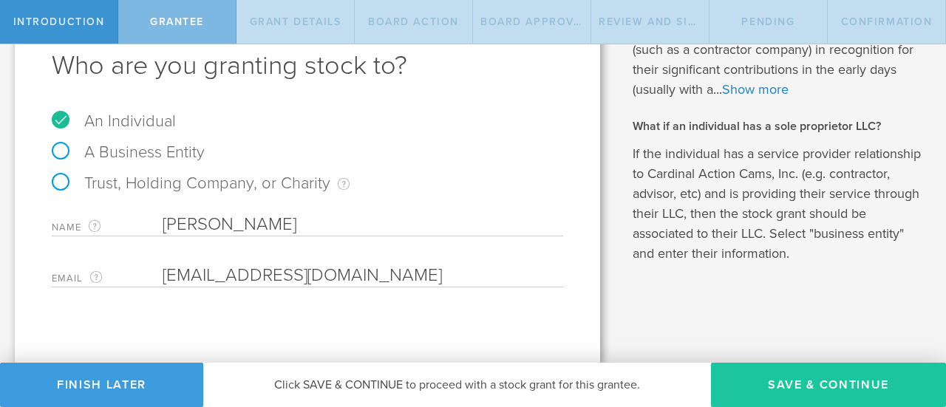
type input "[EMAIL_ADDRESS][DOMAIN_NAME]"
click at [724, 374] on button "Save & Continue" at bounding box center [828, 385] width 235 height 44
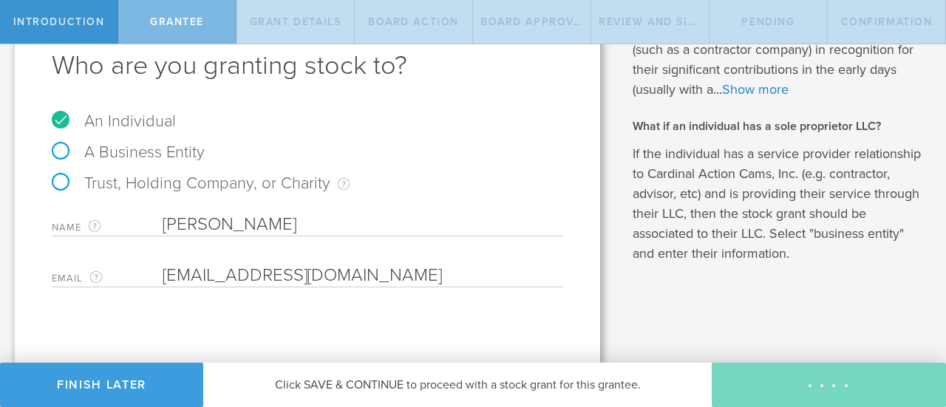
type input "48"
type input "12"
select select "none"
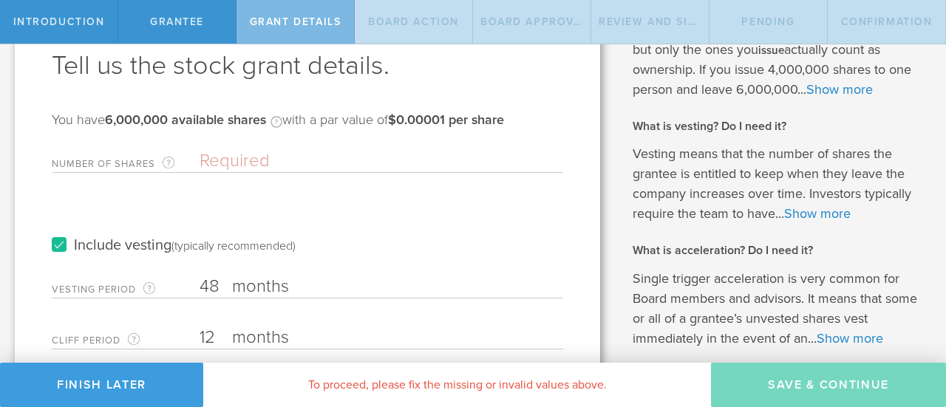
scroll to position [0, 0]
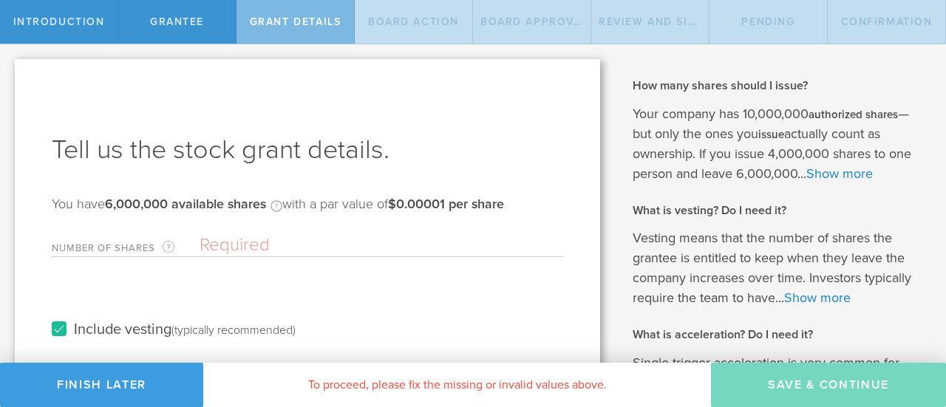
click at [349, 233] on div "Number of Shares The total amount of stock the company is granting to this reci…" at bounding box center [307, 242] width 511 height 30
click at [341, 249] on input "Number of Shares The total amount of stock the company is granting to this reci…" at bounding box center [380, 245] width 363 height 22
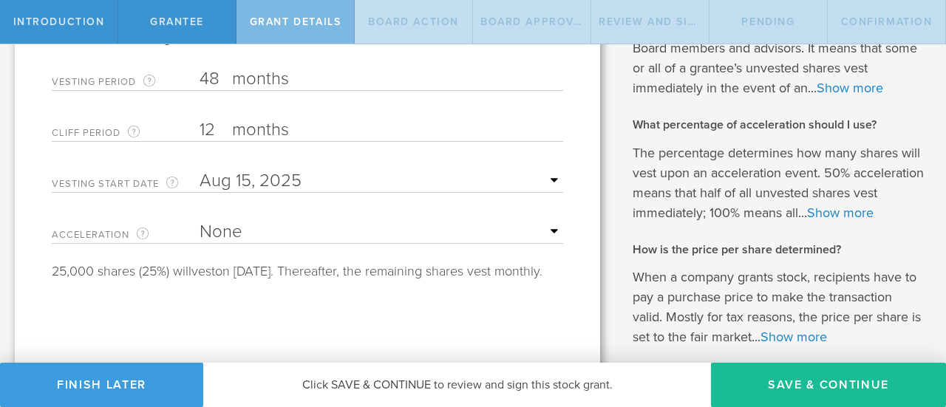
scroll to position [335, 0]
type input "100,000"
click at [247, 233] on select "None Single Trigger Double Trigger" at bounding box center [380, 231] width 363 height 22
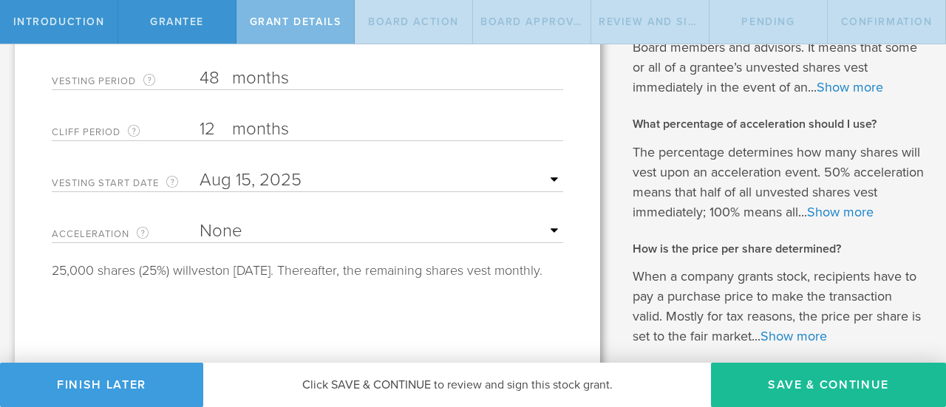
click at [247, 233] on select "None Single Trigger Double Trigger" at bounding box center [380, 231] width 363 height 22
click at [151, 299] on div "Tell us the stock grant details. You have 6,000,000 available shares Available …" at bounding box center [307, 79] width 585 height 710
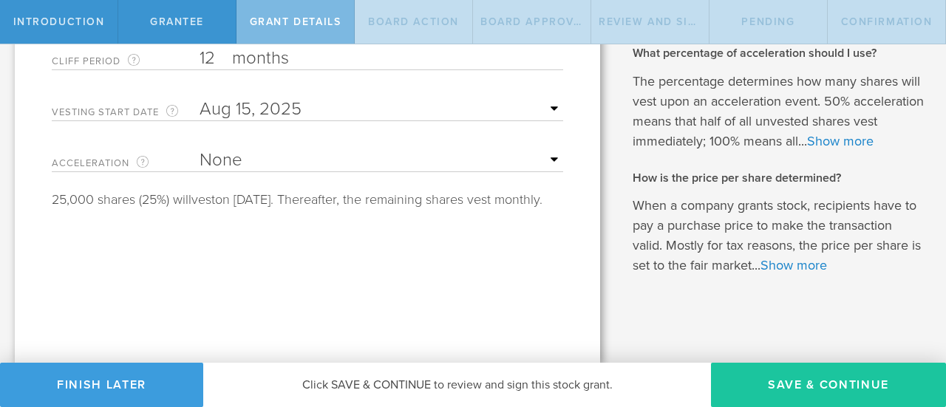
click at [762, 382] on button "Save & Continue" at bounding box center [828, 385] width 235 height 44
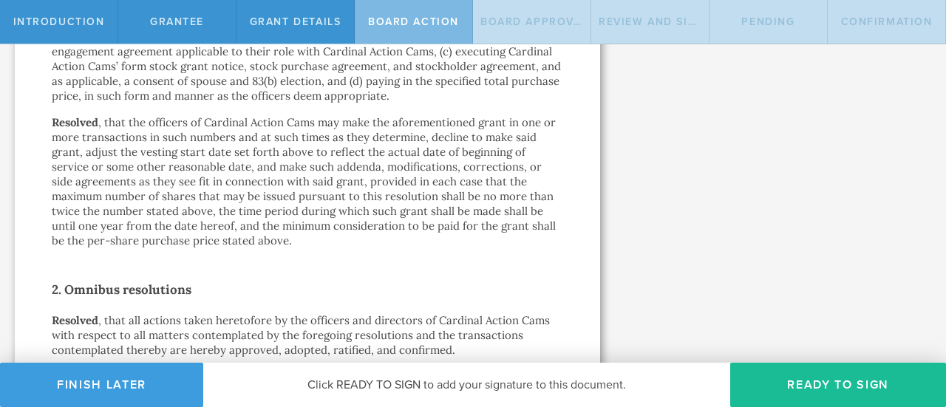
scroll to position [1135, 0]
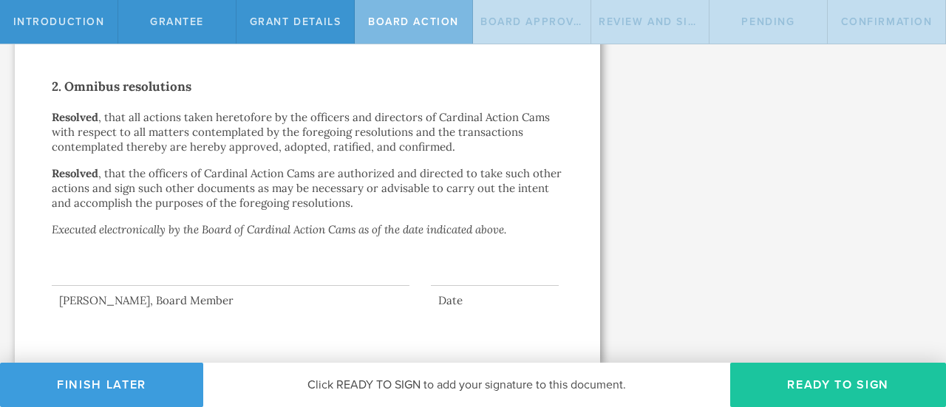
click at [824, 386] on button "Ready to Sign" at bounding box center [838, 385] width 216 height 44
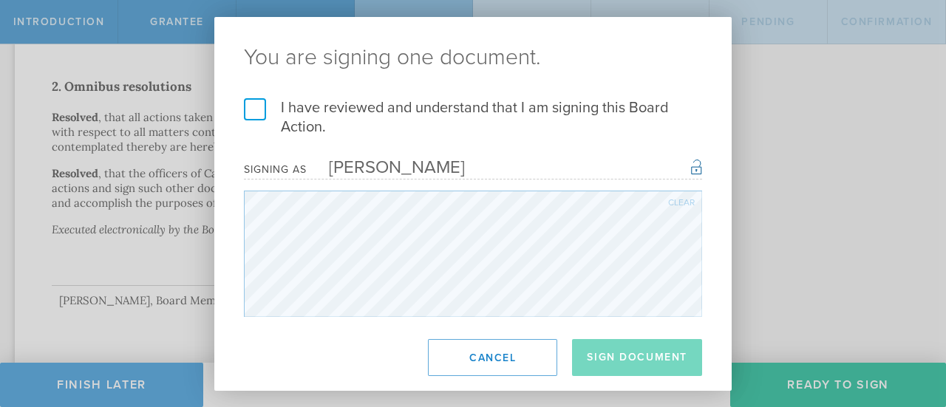
click at [247, 108] on label "I have reviewed and understand that I am signing this Board Action." at bounding box center [473, 117] width 458 height 38
click at [0, 0] on input "I have reviewed and understand that I am signing this Board Action." at bounding box center [0, 0] width 0 height 0
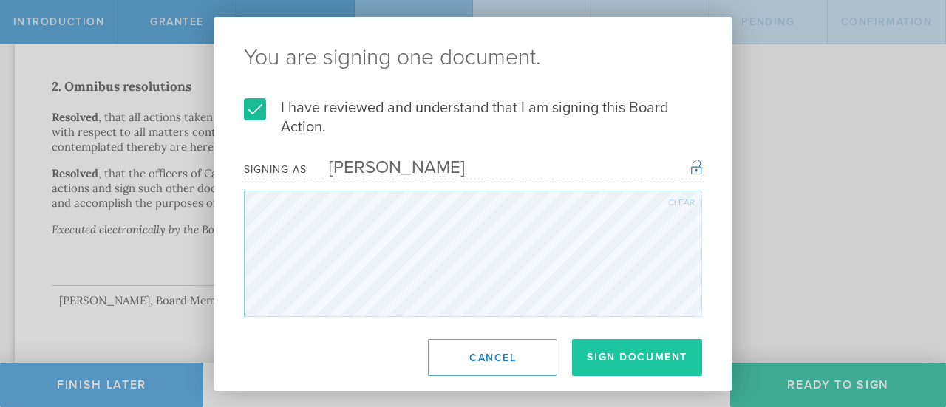
click at [634, 366] on button "Sign Document" at bounding box center [637, 357] width 130 height 37
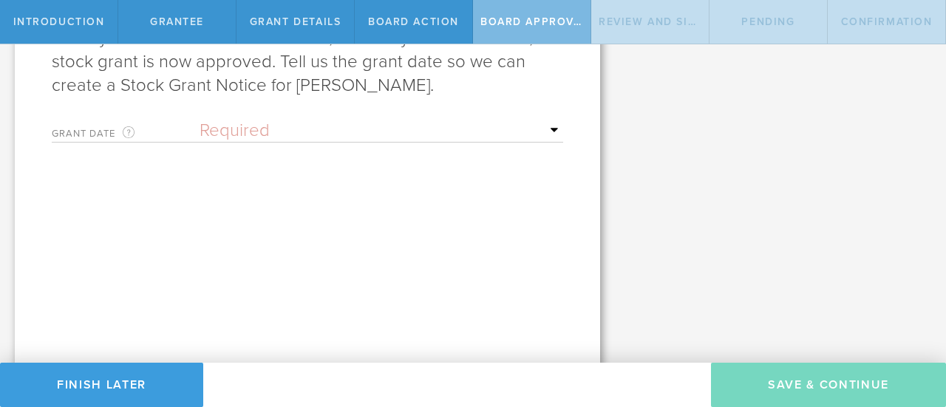
scroll to position [245, 0]
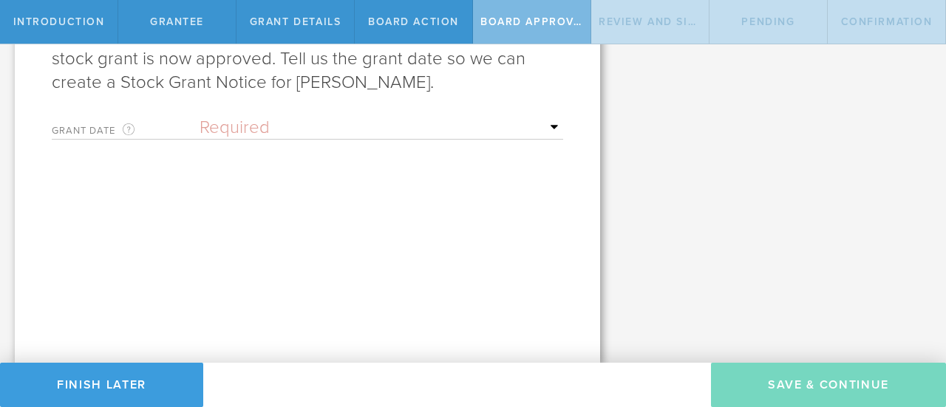
click at [497, 129] on select "Required Upon grantee's signature A specific date" at bounding box center [380, 128] width 363 height 22
click at [199, 117] on select "Required Upon grantee's signature A specific date" at bounding box center [380, 128] width 363 height 22
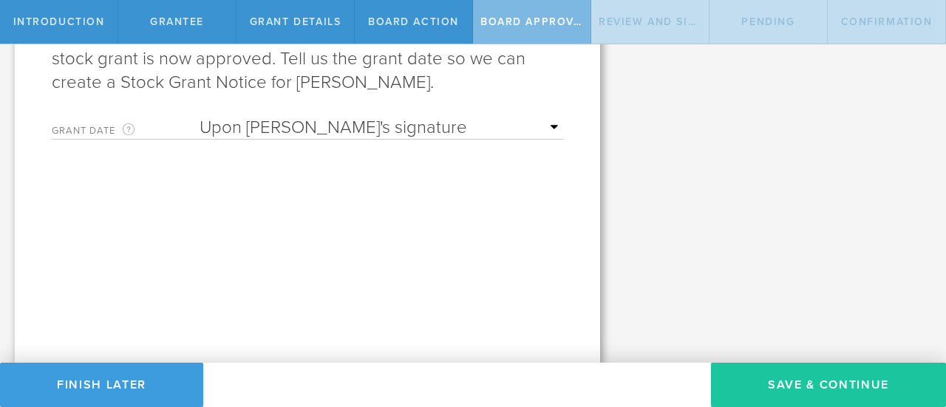
click at [718, 363] on button "Save & Continue" at bounding box center [828, 385] width 235 height 44
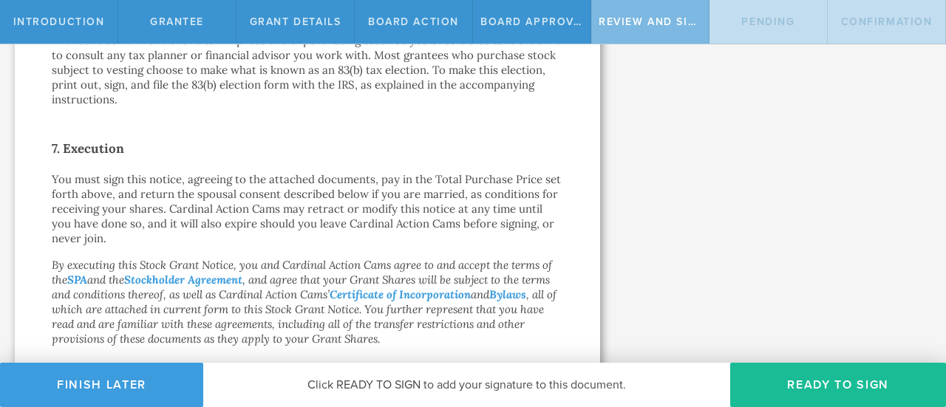
scroll to position [1299, 0]
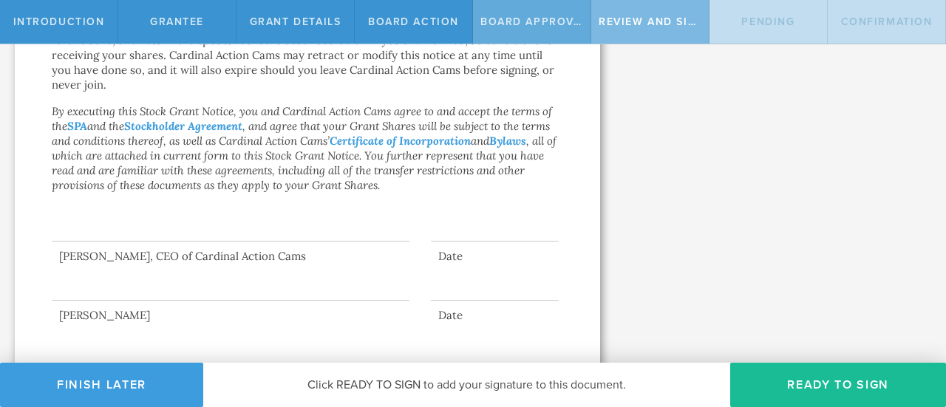
click at [530, 26] on span "Board Approval" at bounding box center [533, 22] width 107 height 13
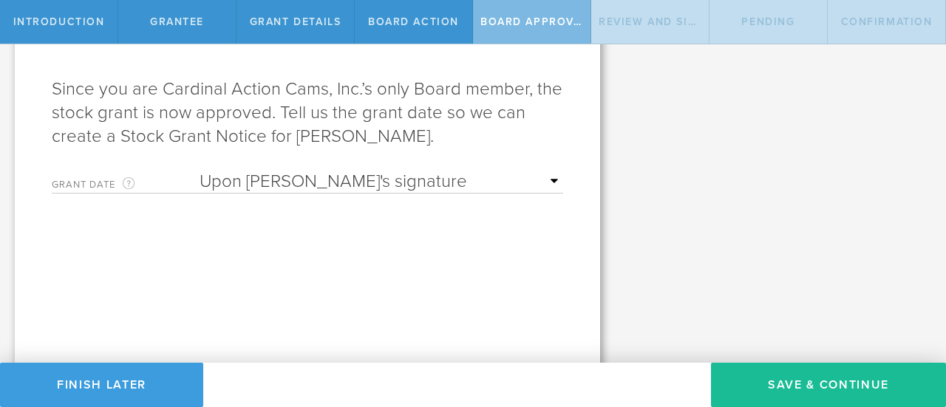
scroll to position [194, 0]
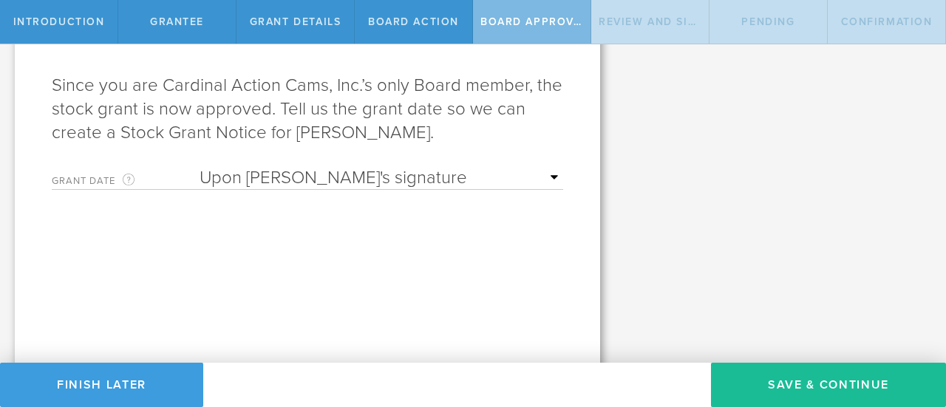
click at [400, 178] on select "Required Upon grantee's signature A specific date" at bounding box center [380, 178] width 363 height 22
select select "setByFounder"
click at [199, 167] on select "Required Upon grantee's signature A specific date" at bounding box center [380, 178] width 363 height 22
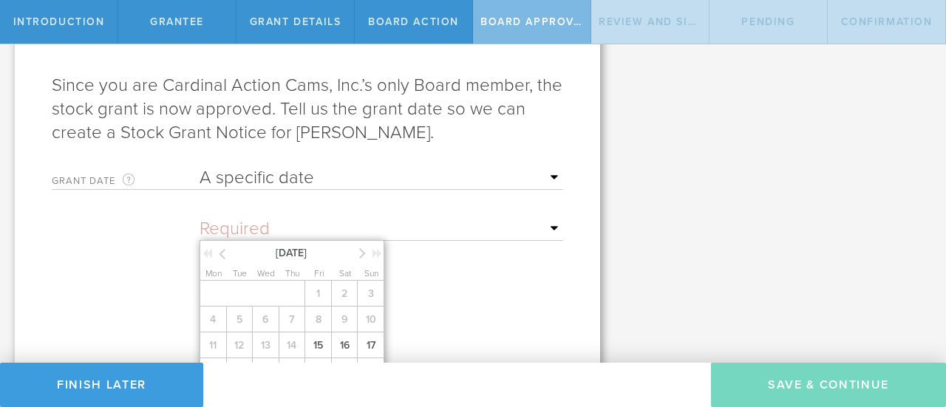
click at [335, 228] on input "text" at bounding box center [380, 229] width 363 height 22
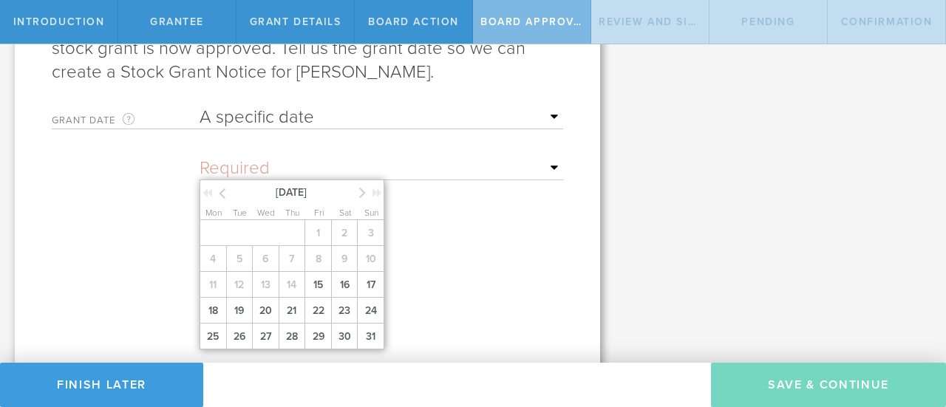
scroll to position [273, 0]
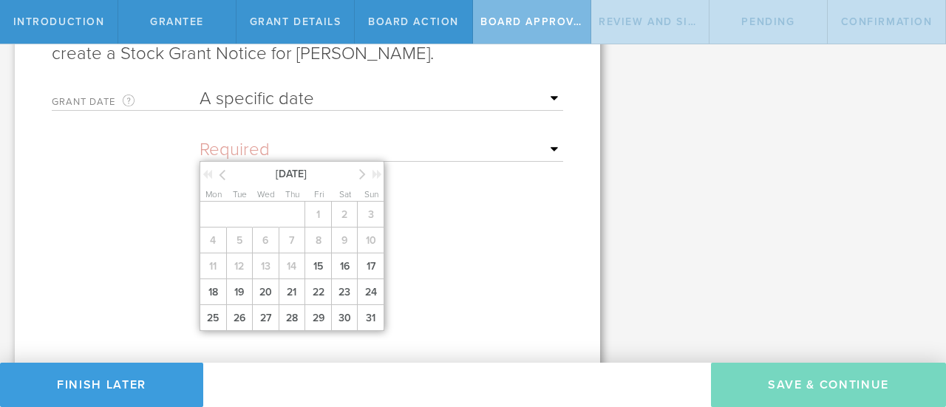
click at [361, 174] on icon at bounding box center [362, 174] width 7 height 18
click at [222, 206] on span "1" at bounding box center [212, 215] width 27 height 26
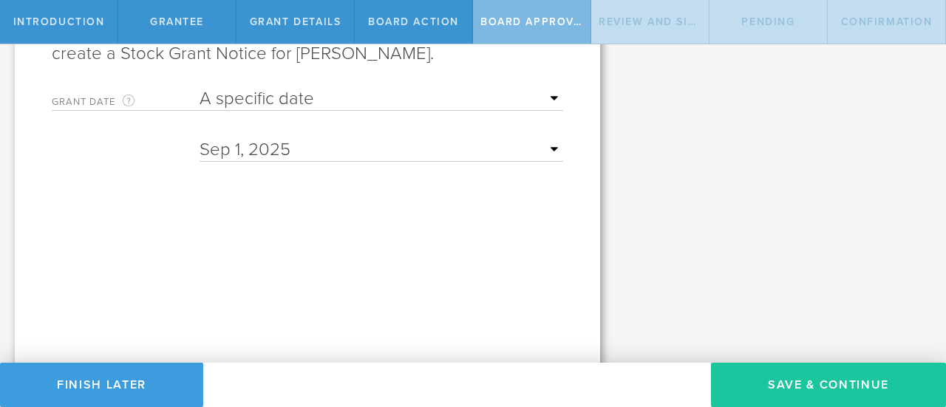
click at [764, 385] on button "Save & Continue" at bounding box center [828, 385] width 235 height 44
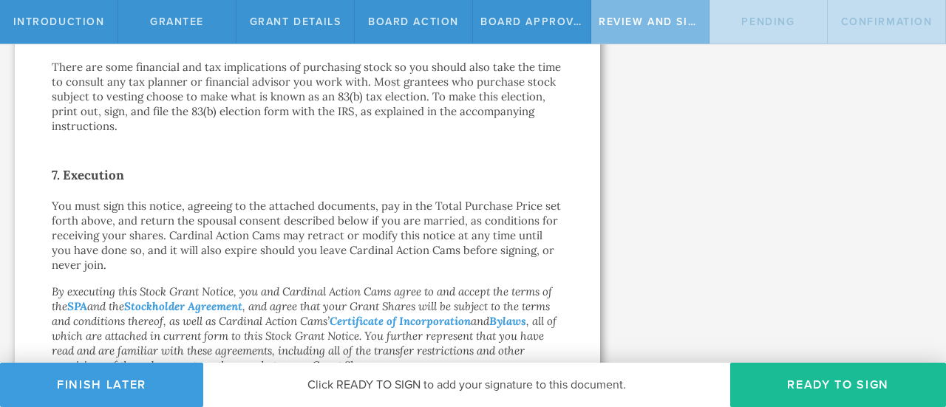
scroll to position [1299, 0]
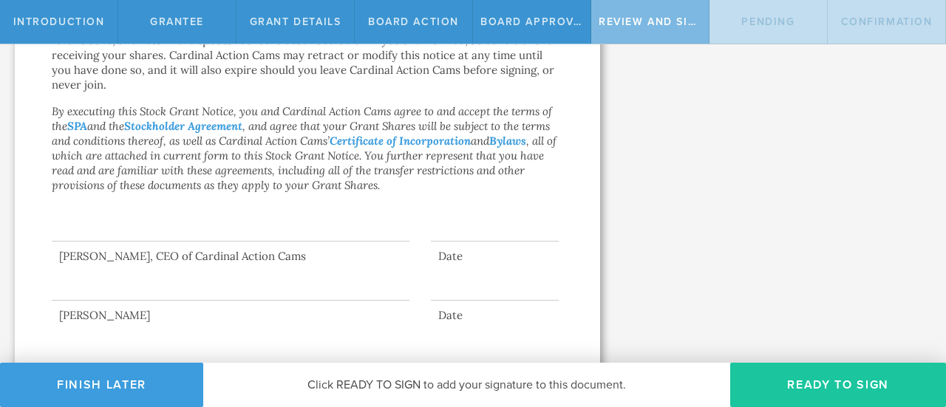
click at [746, 383] on button "Ready to Sign" at bounding box center [838, 385] width 216 height 44
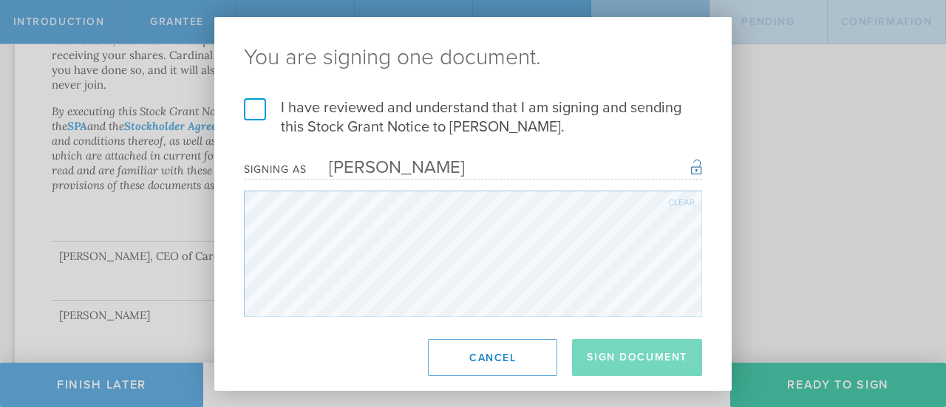
click at [295, 99] on label "I have reviewed and understand that I am signing and sending this Stock Grant N…" at bounding box center [473, 117] width 458 height 38
click at [0, 0] on input "I have reviewed and understand that I am signing and sending this Stock Grant N…" at bounding box center [0, 0] width 0 height 0
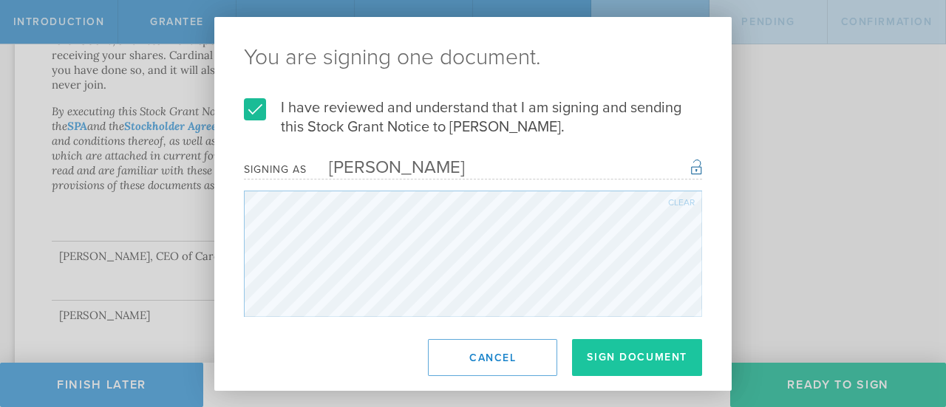
click at [618, 356] on button "Sign Document" at bounding box center [637, 357] width 130 height 37
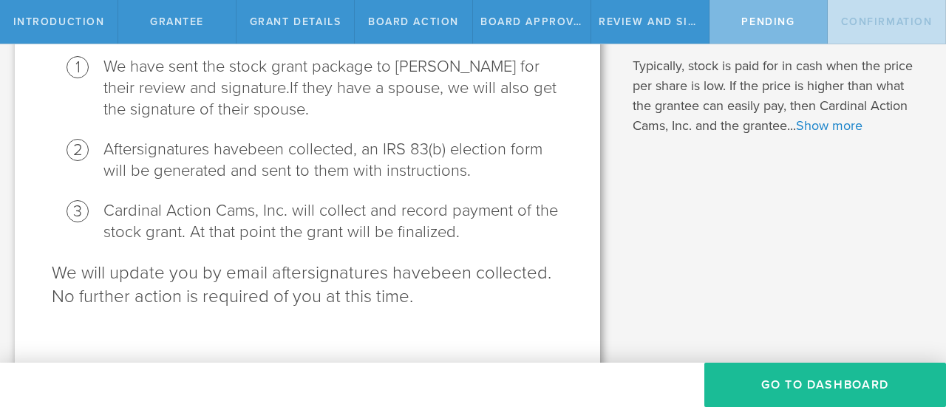
scroll to position [188, 0]
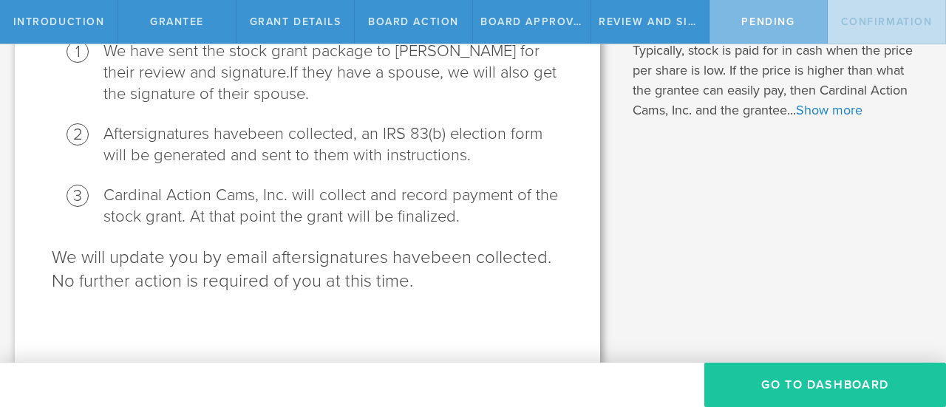
click at [789, 386] on button "Go To Dashboard" at bounding box center [825, 385] width 242 height 44
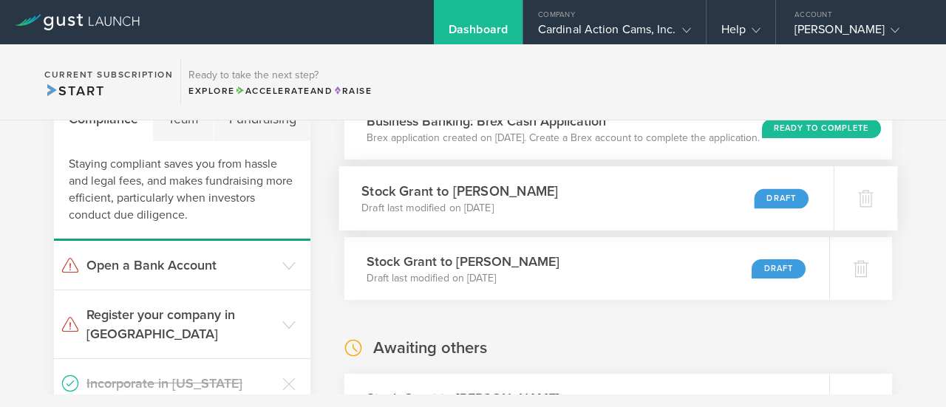
scroll to position [81, 0]
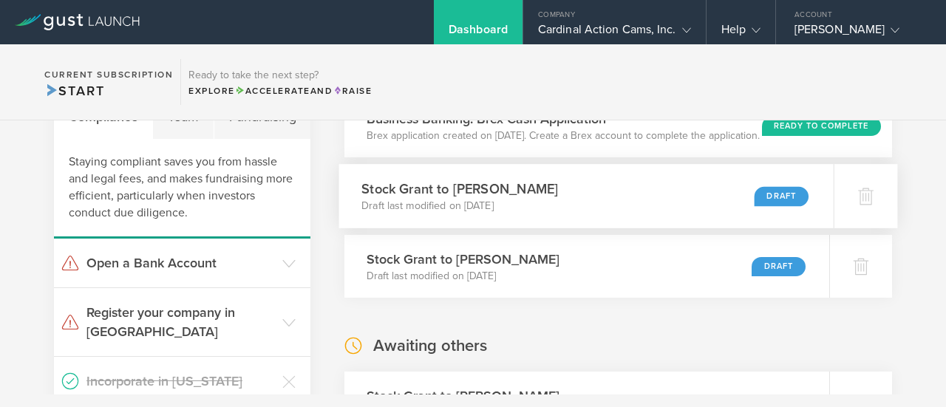
click at [629, 211] on div "Stock Grant to [PERSON_NAME] Draft last modified on [DATE] Draft" at bounding box center [586, 196] width 494 height 64
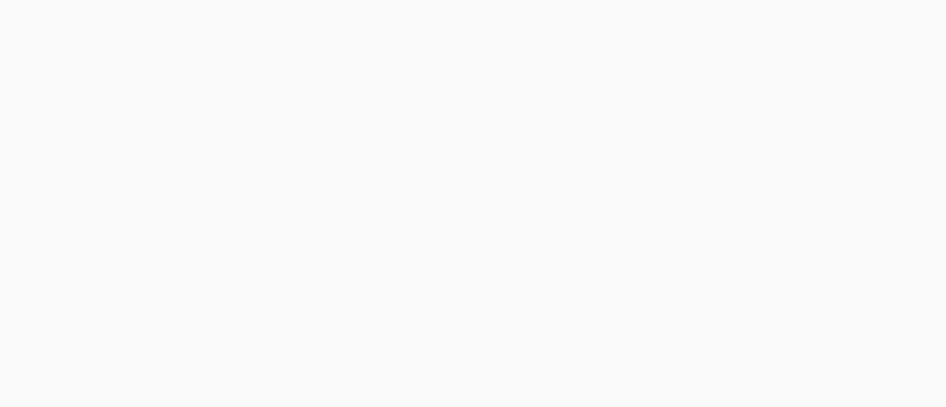
select select "single"
select select "50"
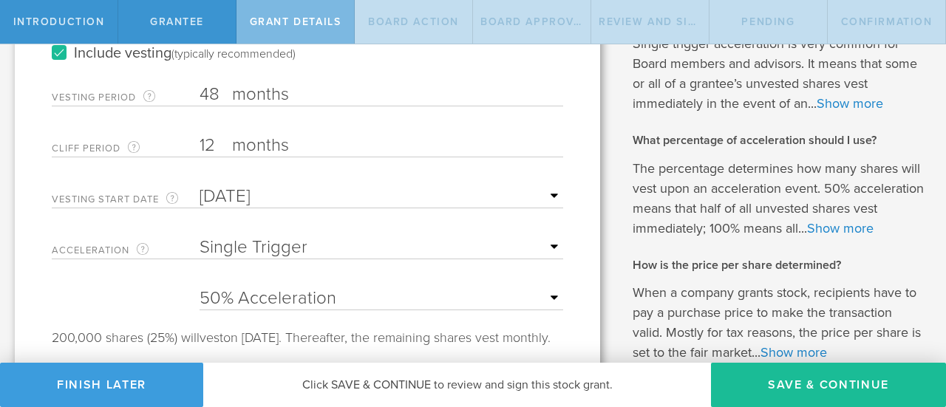
scroll to position [426, 0]
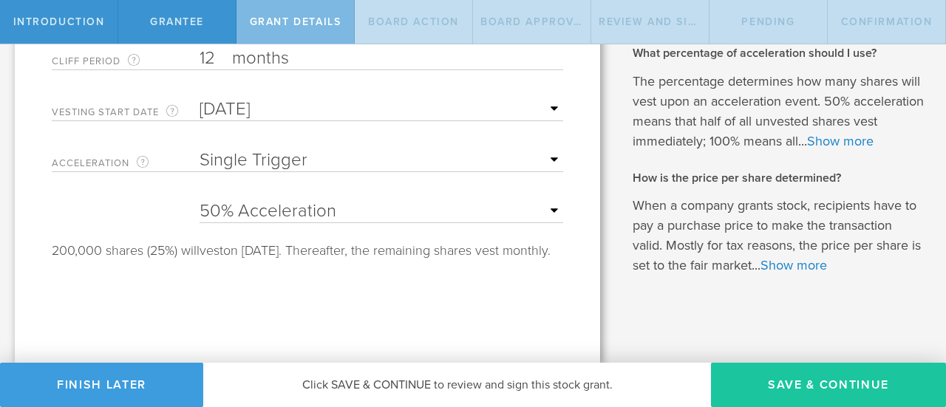
click at [771, 389] on button "Save & Continue" at bounding box center [828, 385] width 235 height 44
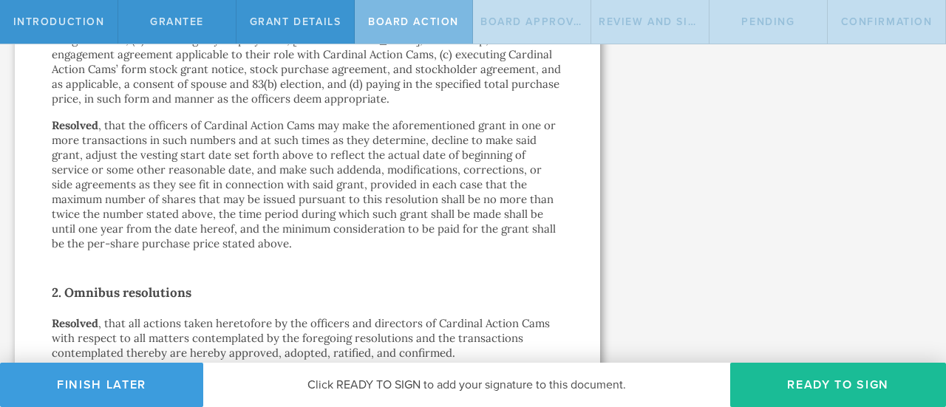
scroll to position [1135, 0]
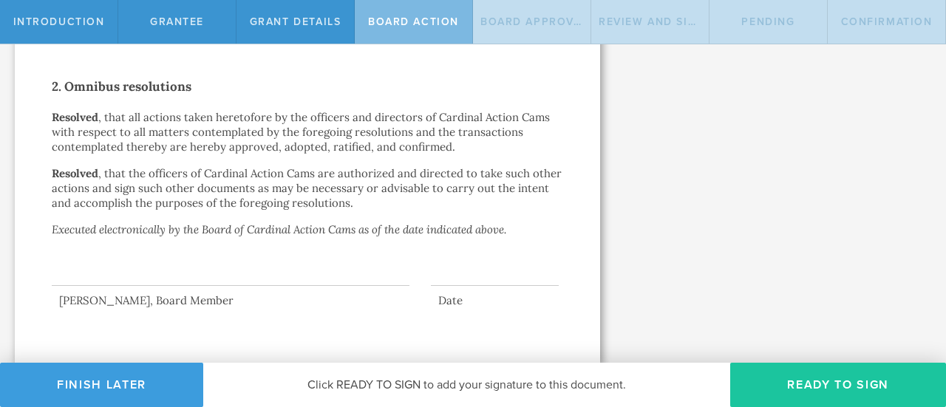
click at [776, 388] on button "Ready to Sign" at bounding box center [838, 385] width 216 height 44
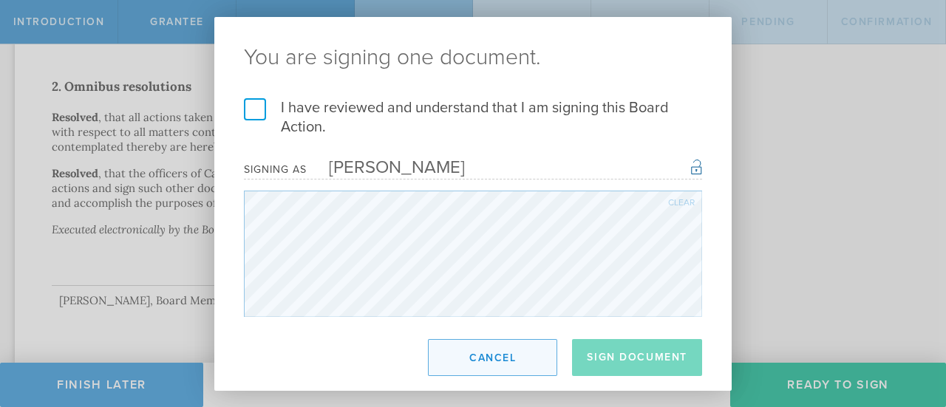
click at [470, 346] on button "Cancel" at bounding box center [492, 357] width 129 height 37
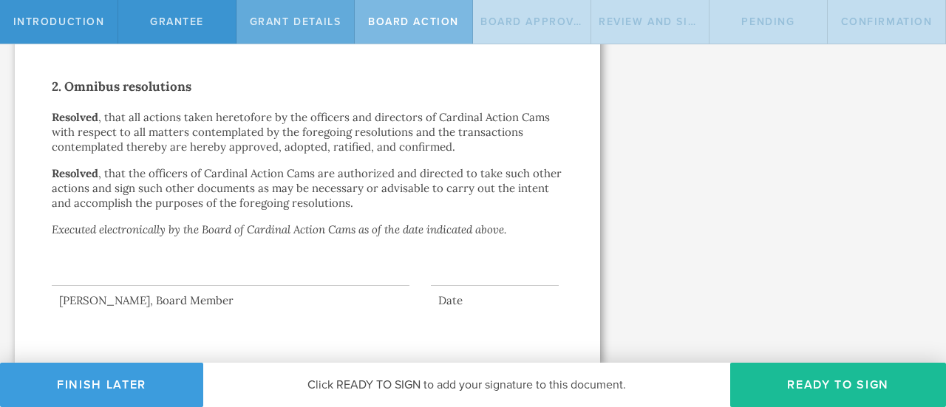
click at [307, 23] on span "Grant Details" at bounding box center [296, 22] width 92 height 13
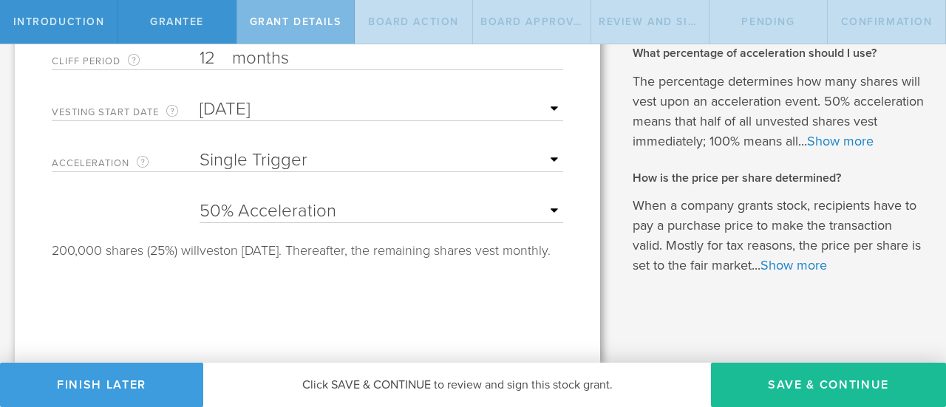
scroll to position [350, 0]
